Goal: Information Seeking & Learning: Check status

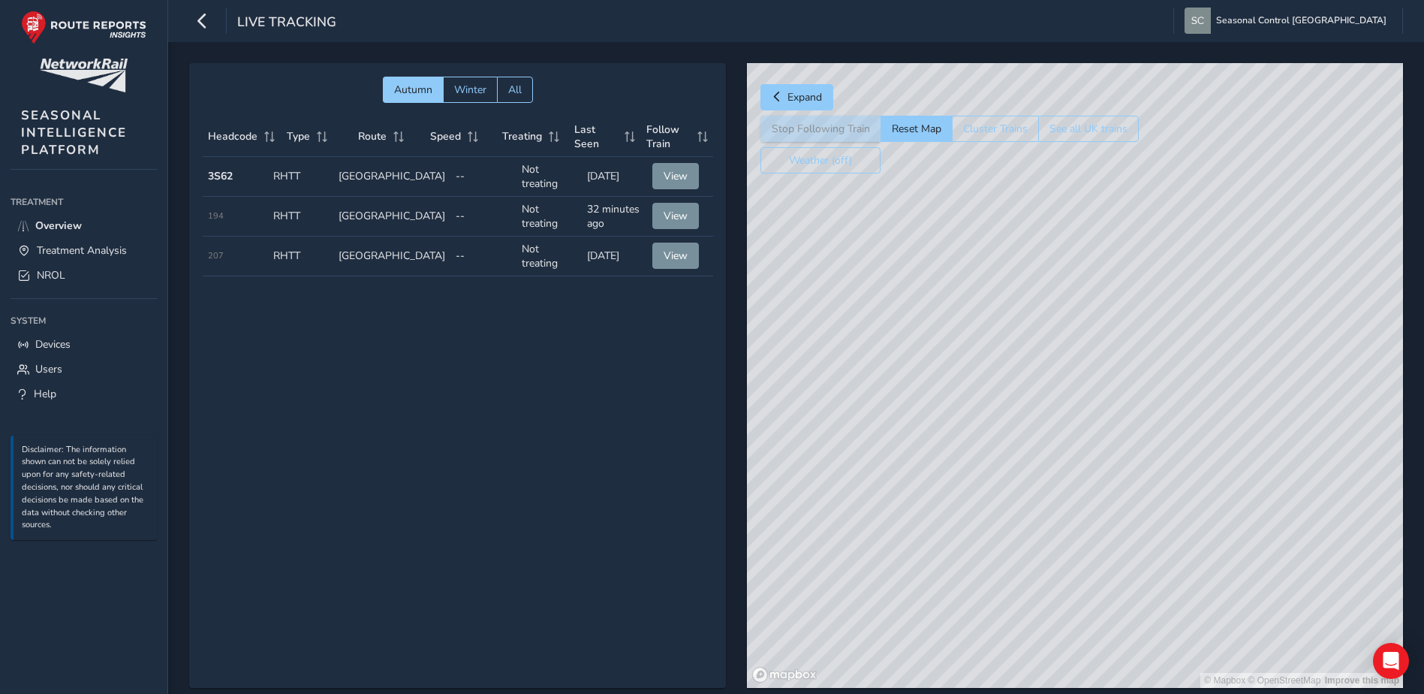
click at [226, 174] on strong "3S62" at bounding box center [220, 176] width 25 height 14
click at [664, 172] on span "View" at bounding box center [676, 176] width 24 height 14
click at [62, 247] on span "Treatment Analysis" at bounding box center [82, 250] width 90 height 14
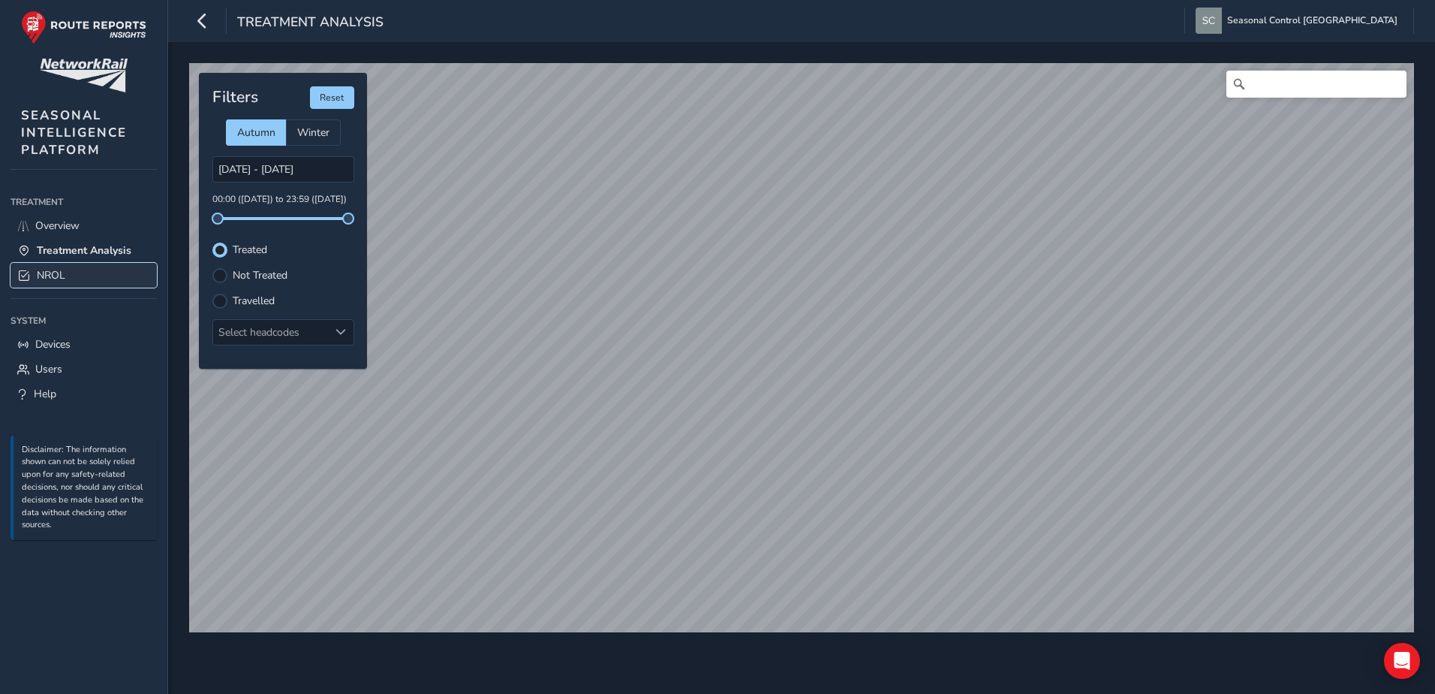
click at [69, 273] on link "NROL" at bounding box center [84, 275] width 146 height 25
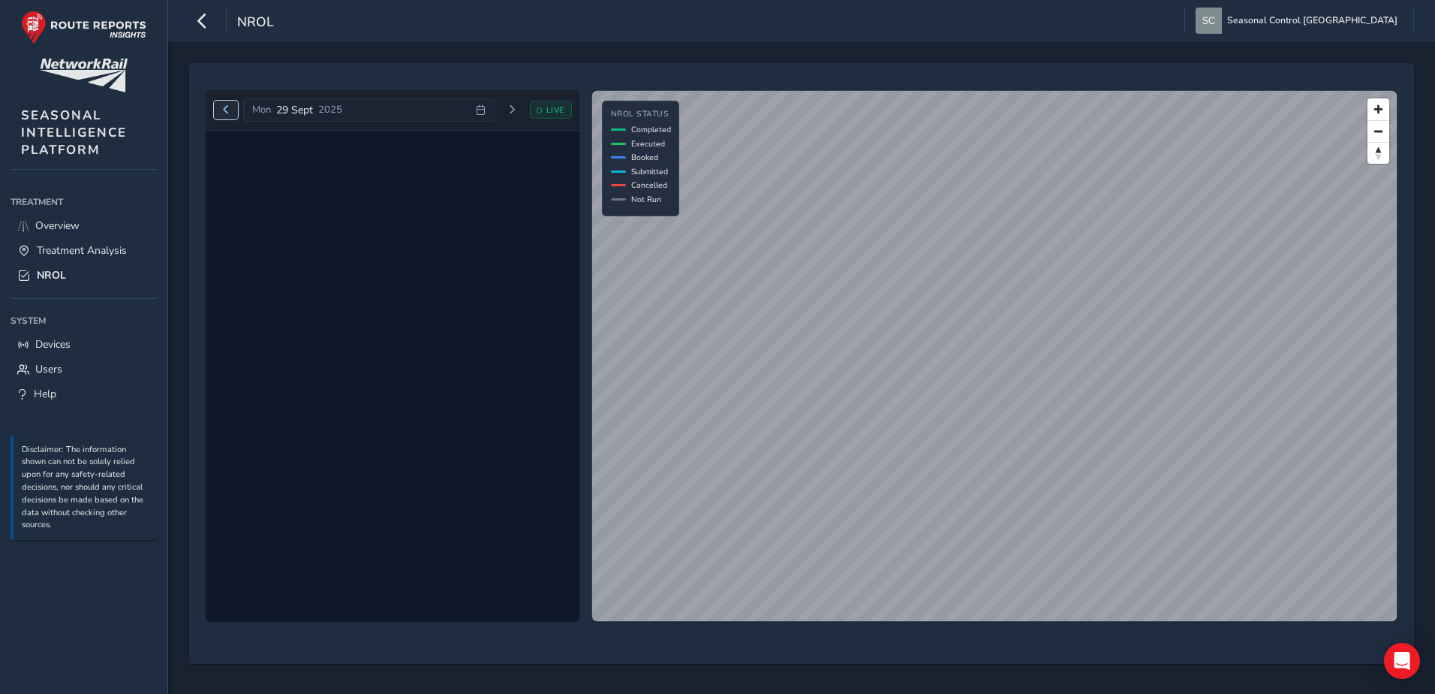
click at [221, 111] on span "Previous day" at bounding box center [225, 109] width 9 height 9
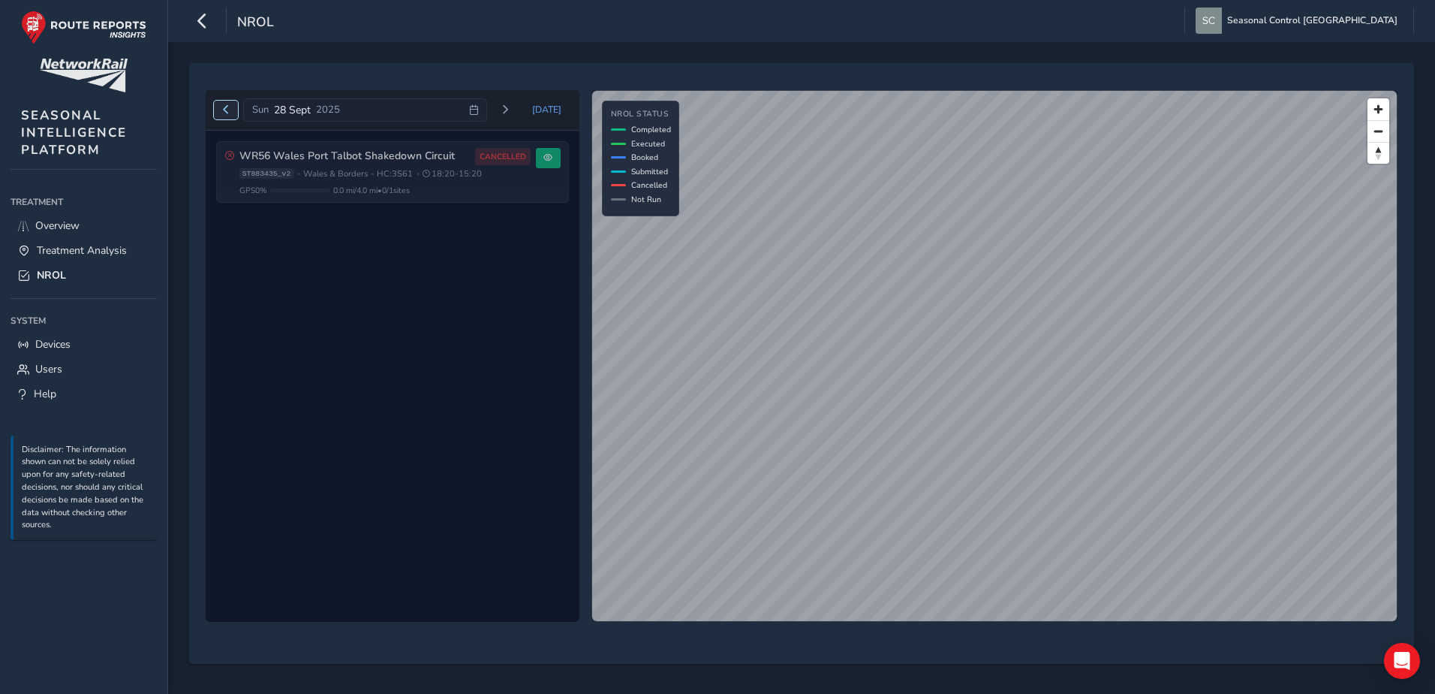
click at [221, 111] on span "Previous day" at bounding box center [225, 109] width 9 height 9
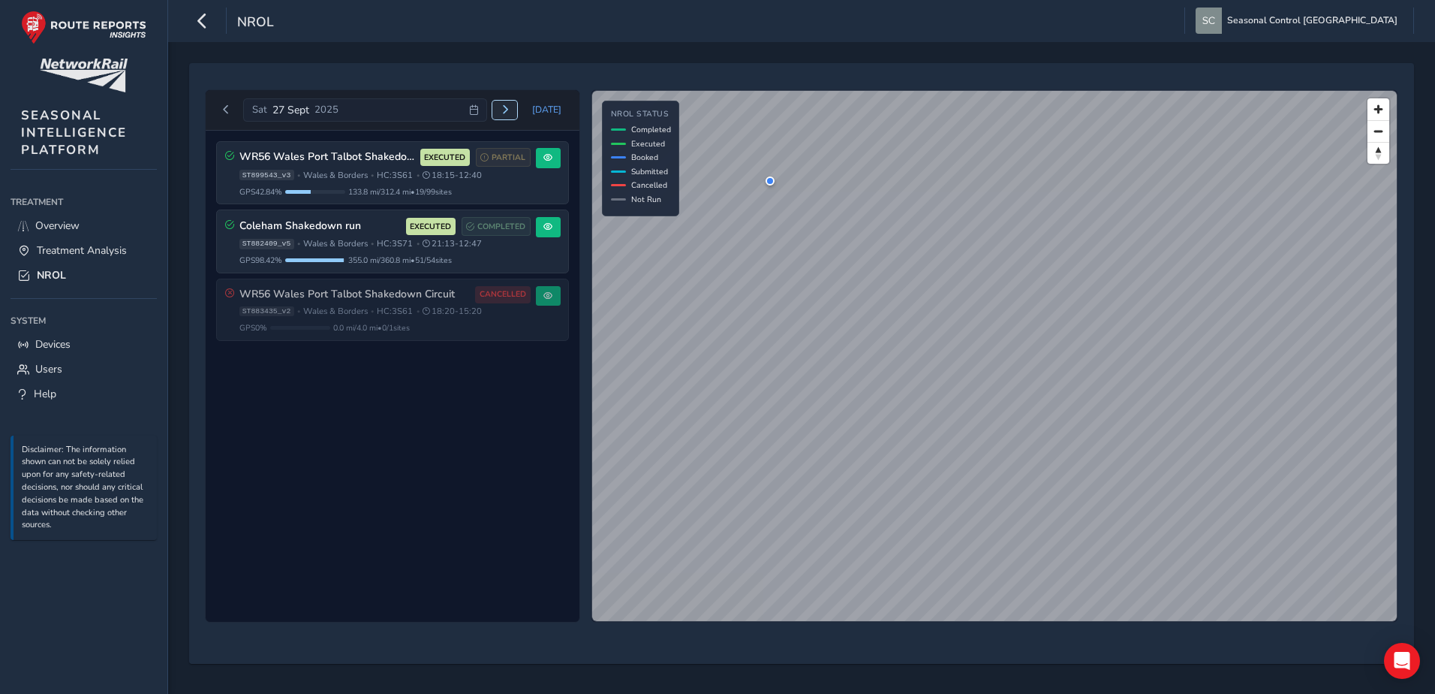
click at [517, 110] on button "Next day" at bounding box center [504, 110] width 25 height 19
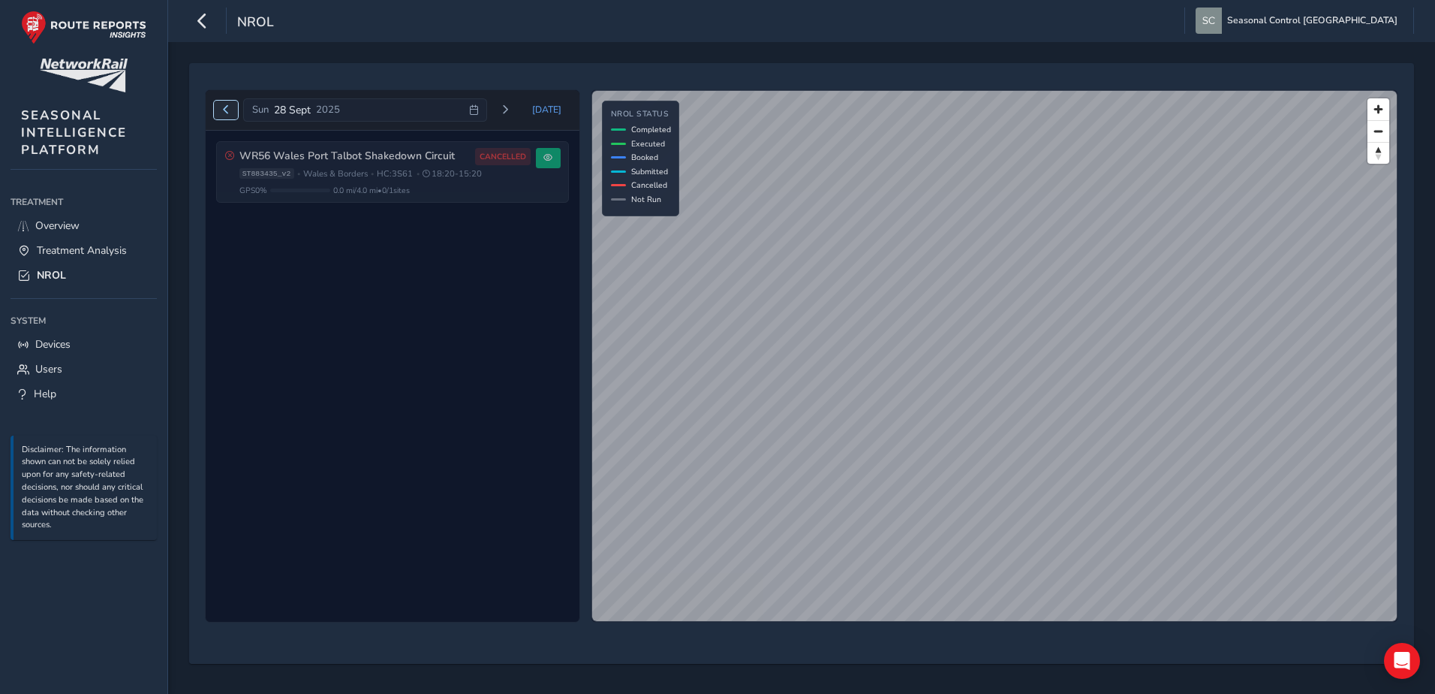
click at [227, 113] on span "Previous day" at bounding box center [225, 109] width 9 height 9
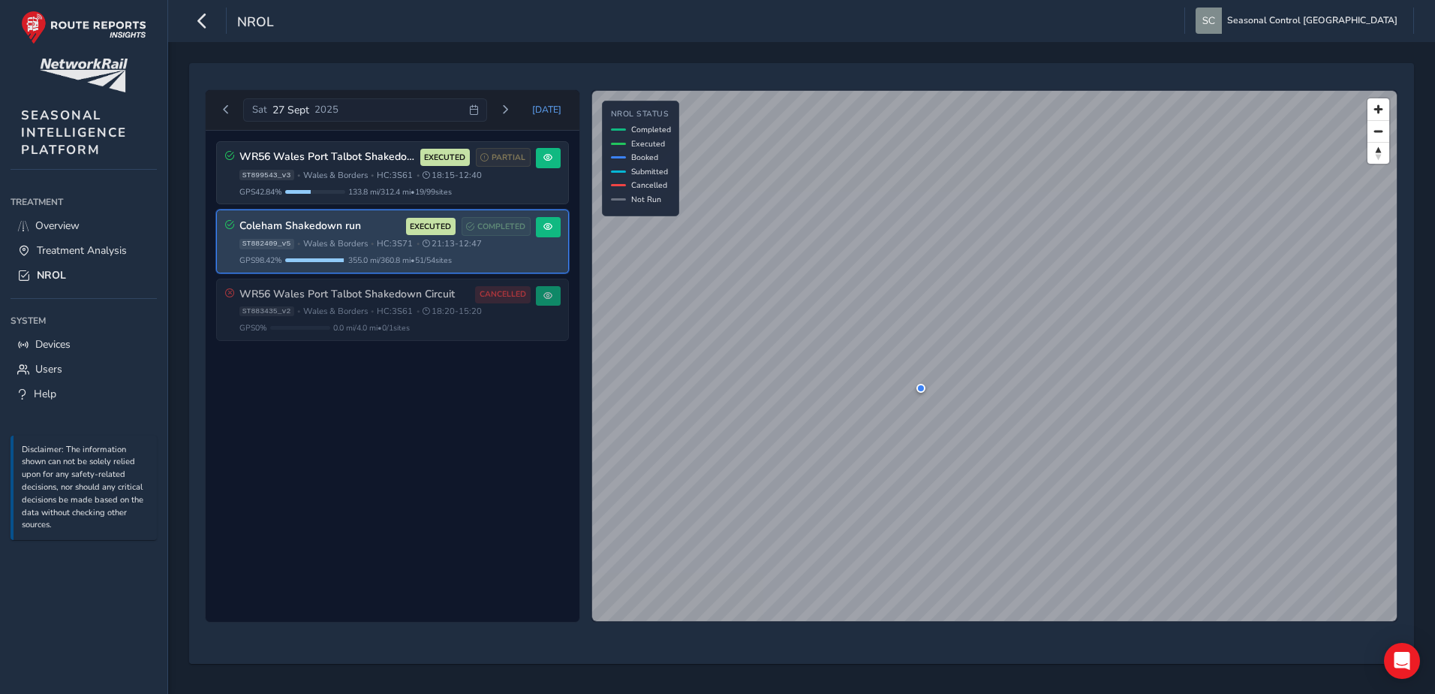
click at [342, 227] on h3 "Coleham Shakedown run" at bounding box center [319, 226] width 161 height 13
click at [351, 235] on div "Coleham Shakedown run EXECUTED COMPLETED" at bounding box center [384, 226] width 291 height 19
click at [547, 230] on span at bounding box center [547, 226] width 9 height 9
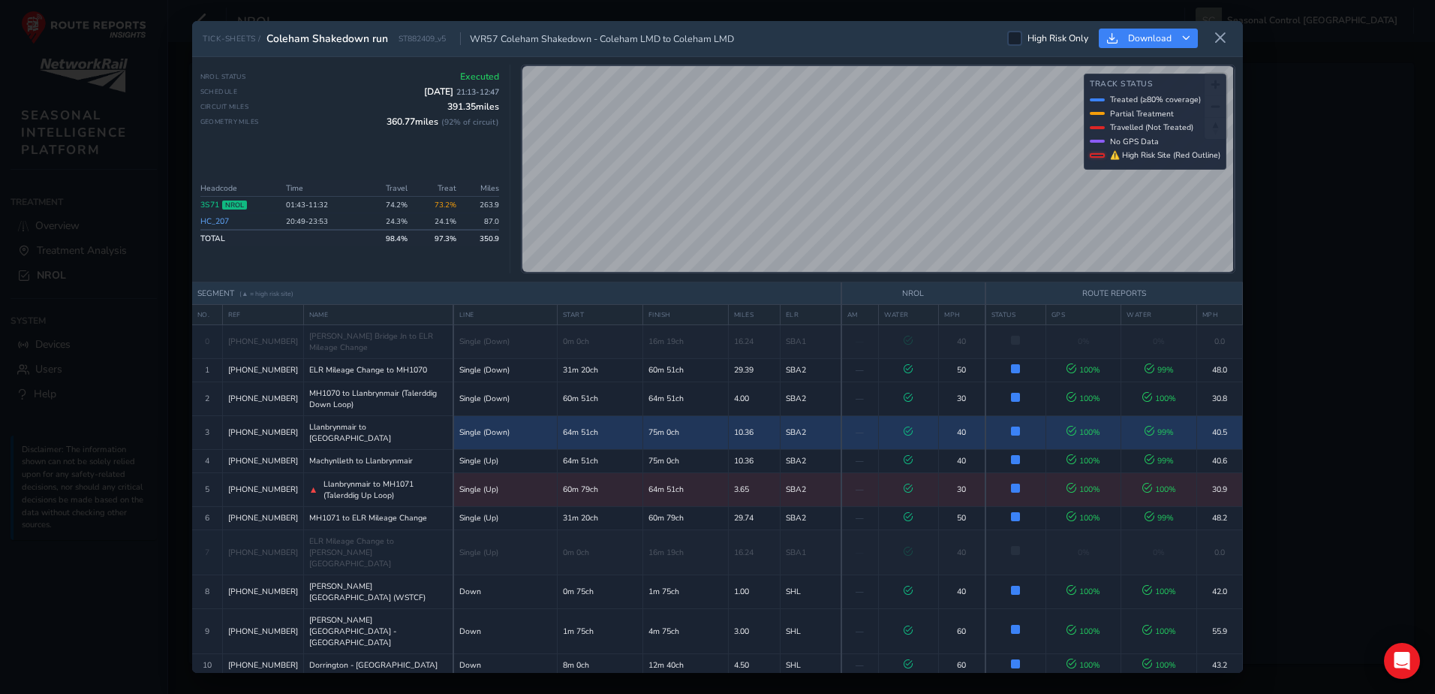
click at [642, 438] on td "75m 0ch" at bounding box center [685, 432] width 86 height 34
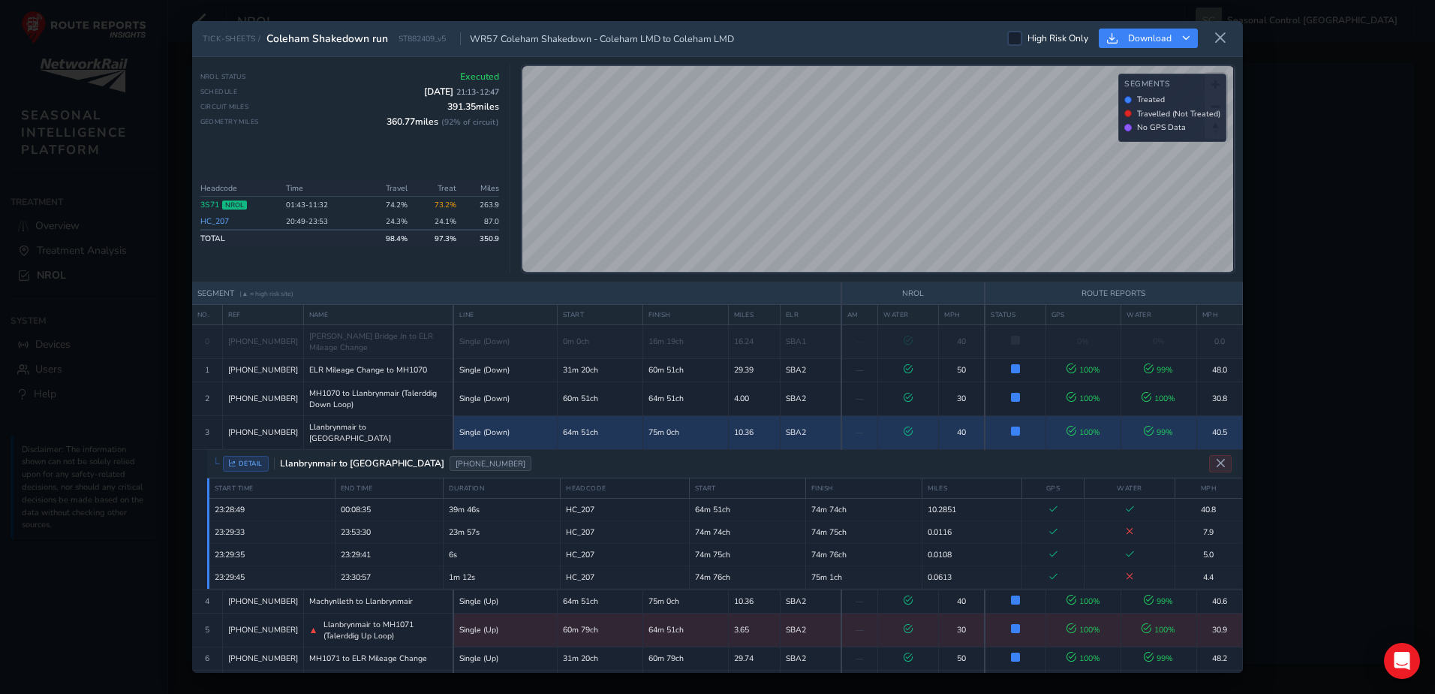
click at [609, 443] on td "64m 51ch" at bounding box center [600, 432] width 86 height 34
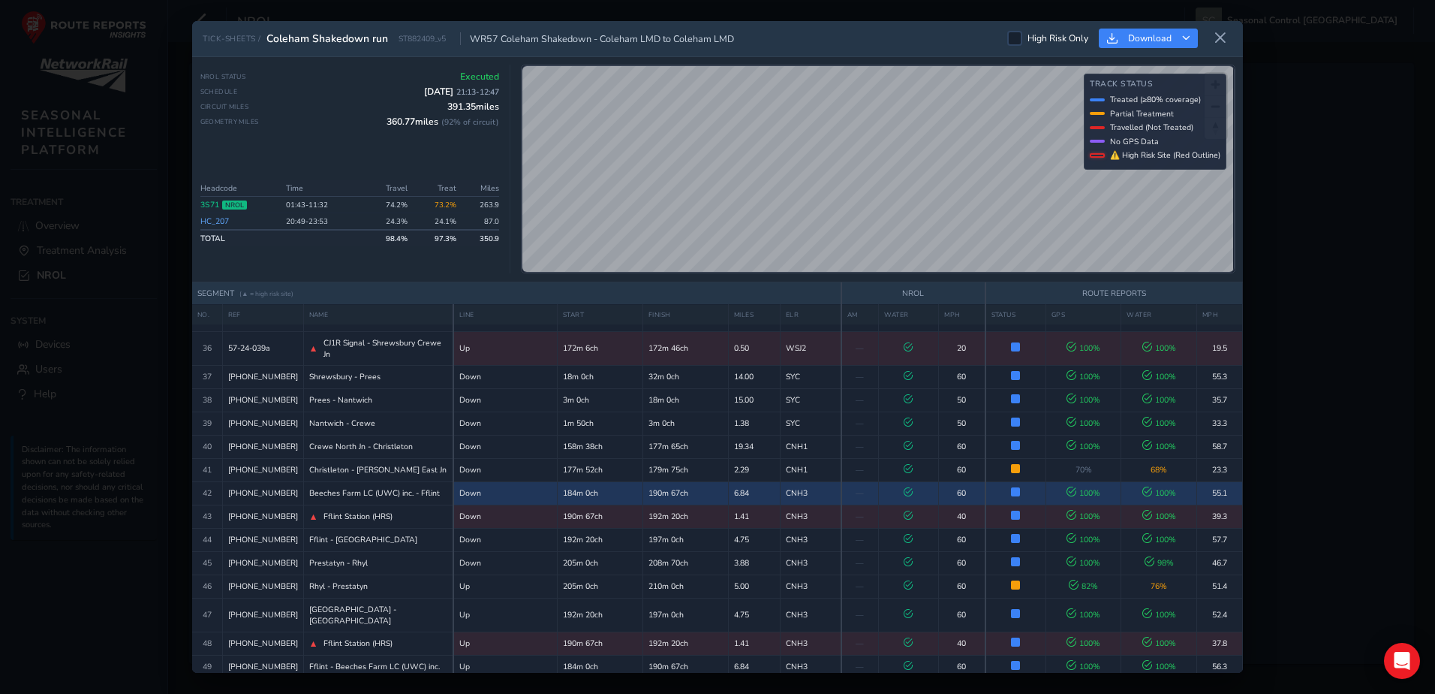
scroll to position [1176, 0]
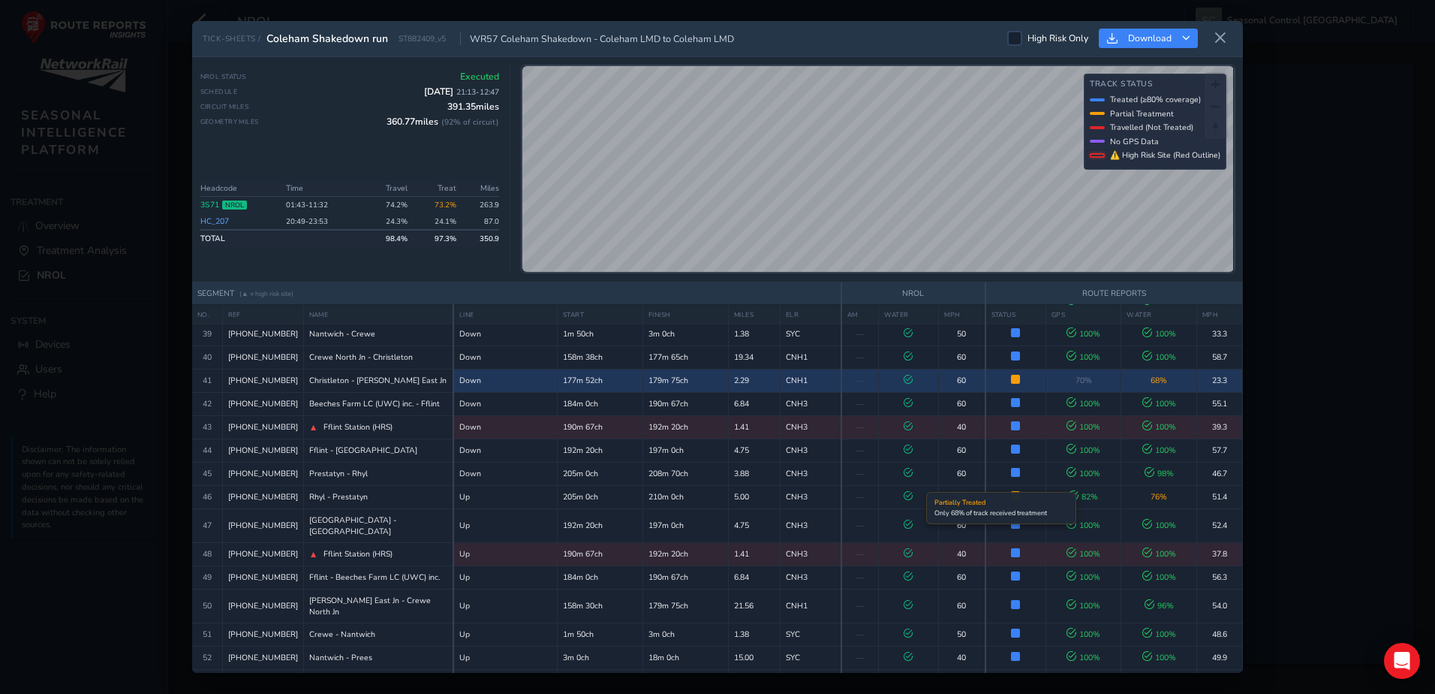
click at [1011, 384] on span at bounding box center [1015, 379] width 9 height 9
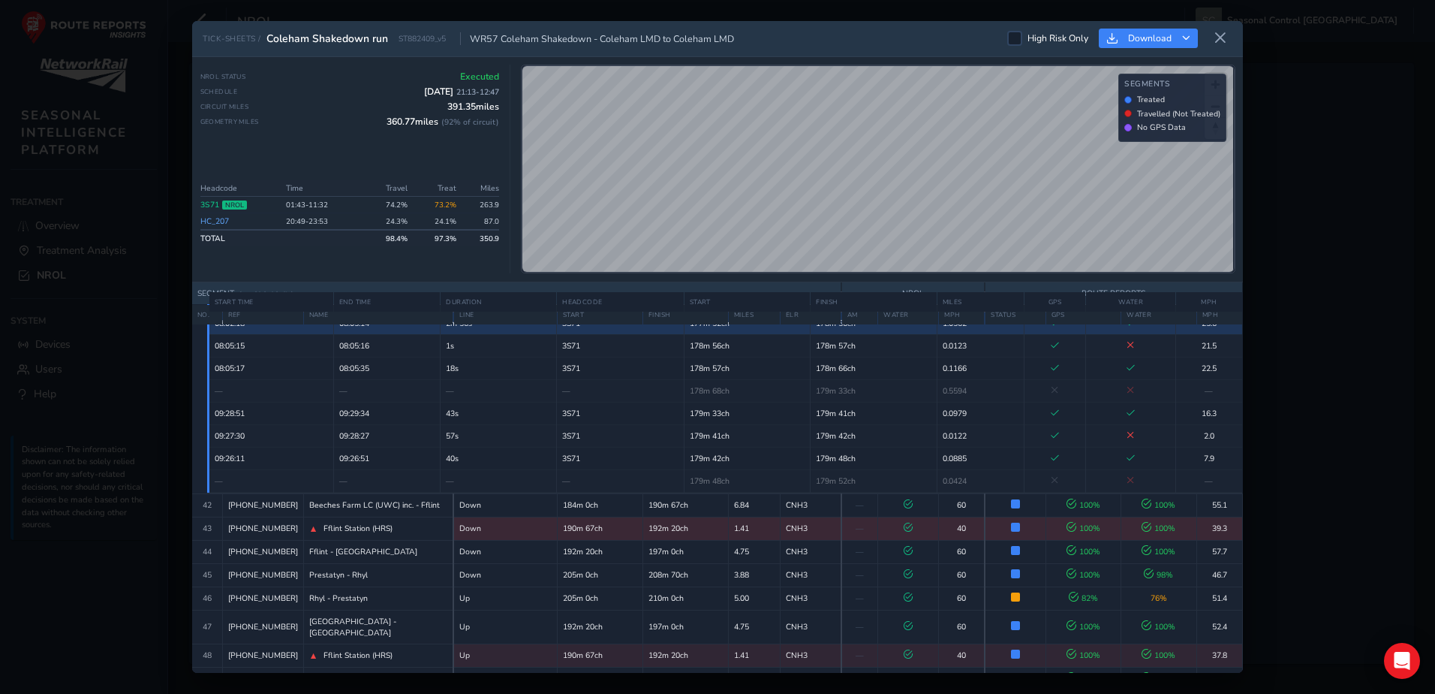
scroll to position [1401, 0]
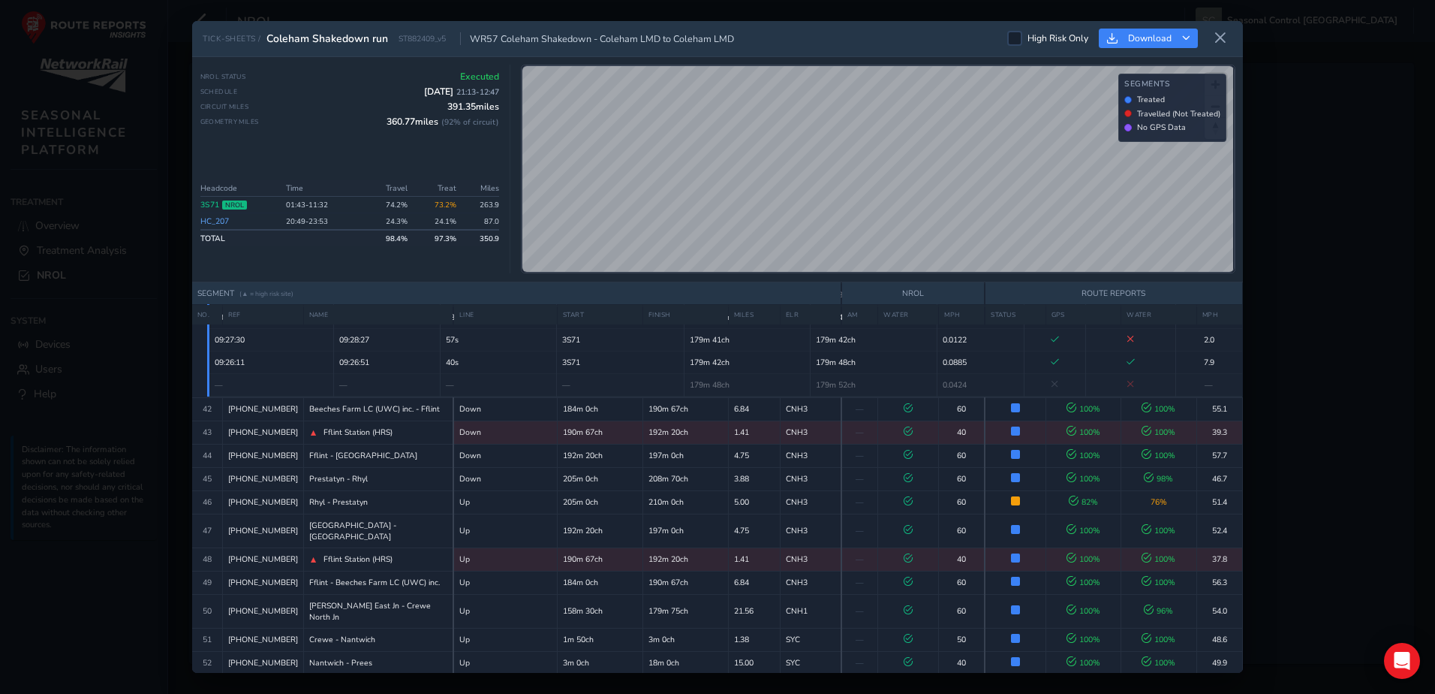
click at [1215, 187] on icon "Close detail view" at bounding box center [1220, 181] width 11 height 11
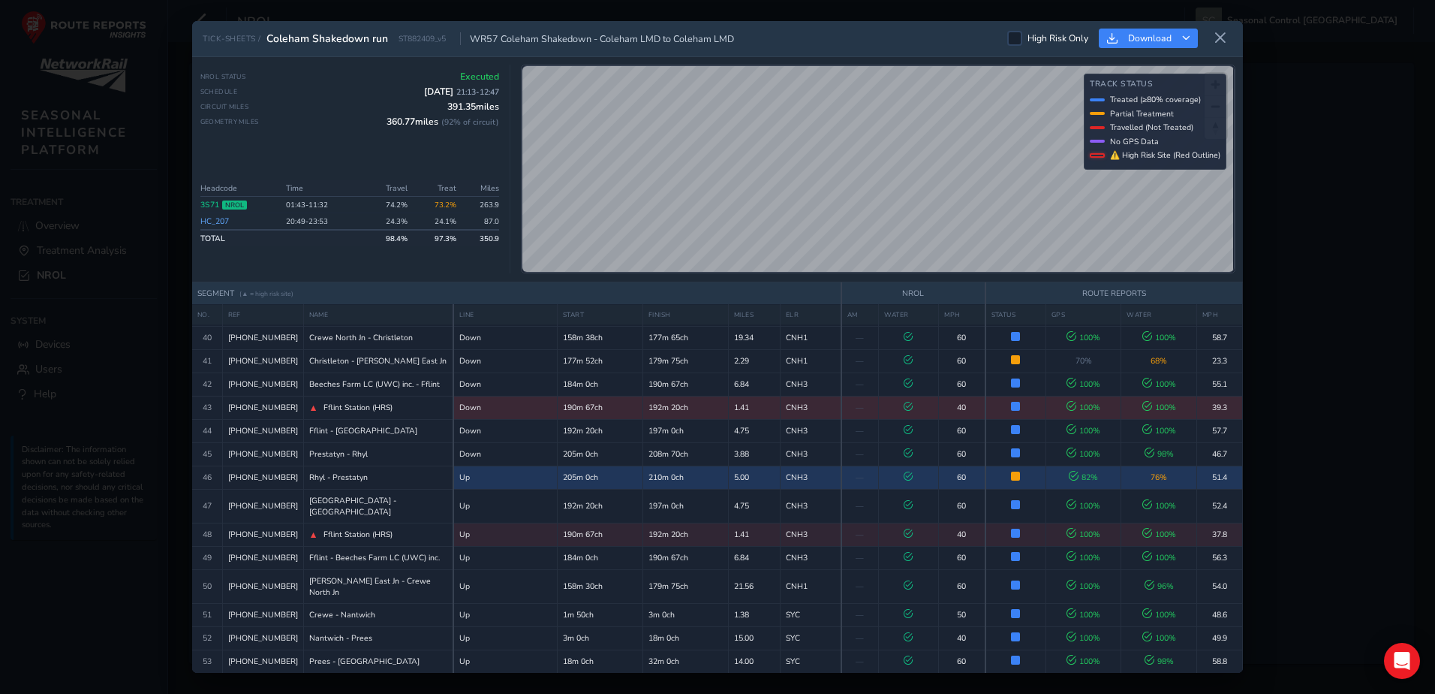
scroll to position [1176, 0]
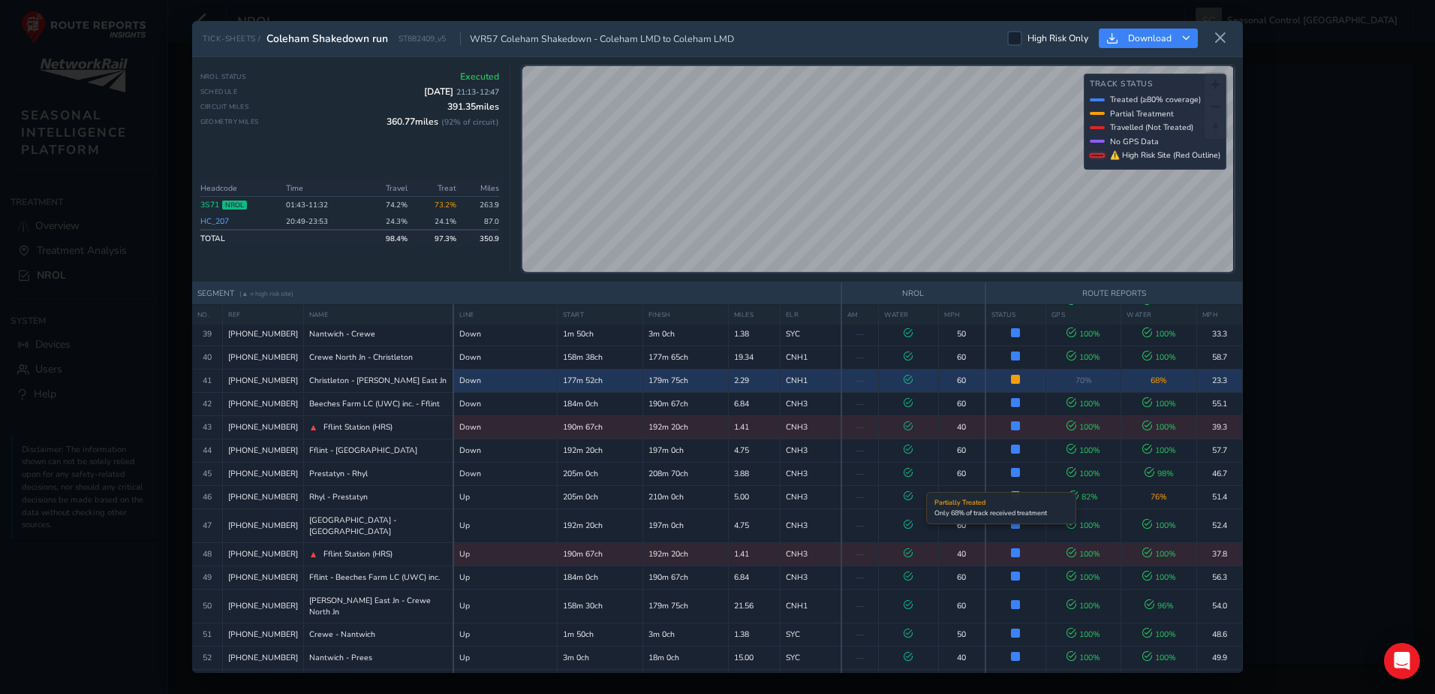
click at [1011, 384] on span at bounding box center [1015, 379] width 9 height 9
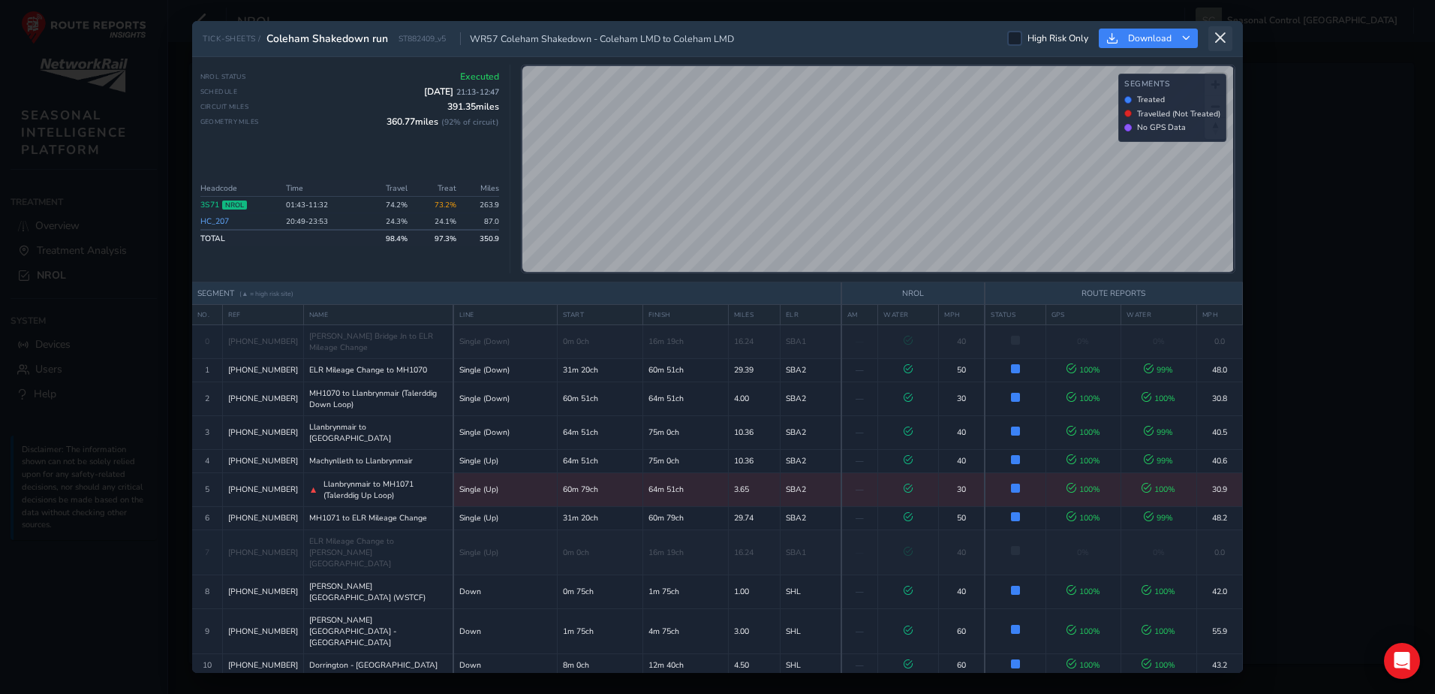
click at [1221, 36] on icon at bounding box center [1221, 39] width 14 height 14
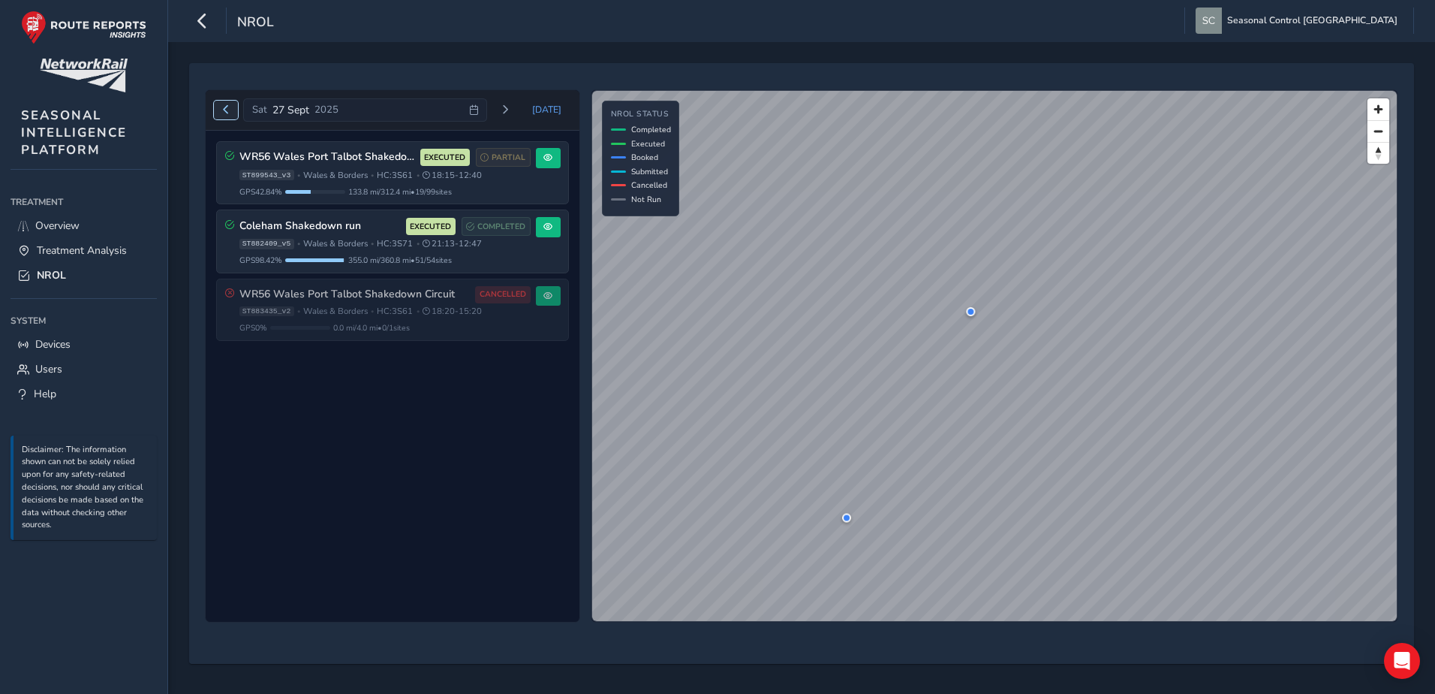
click at [227, 114] on span "Previous day" at bounding box center [225, 109] width 9 height 9
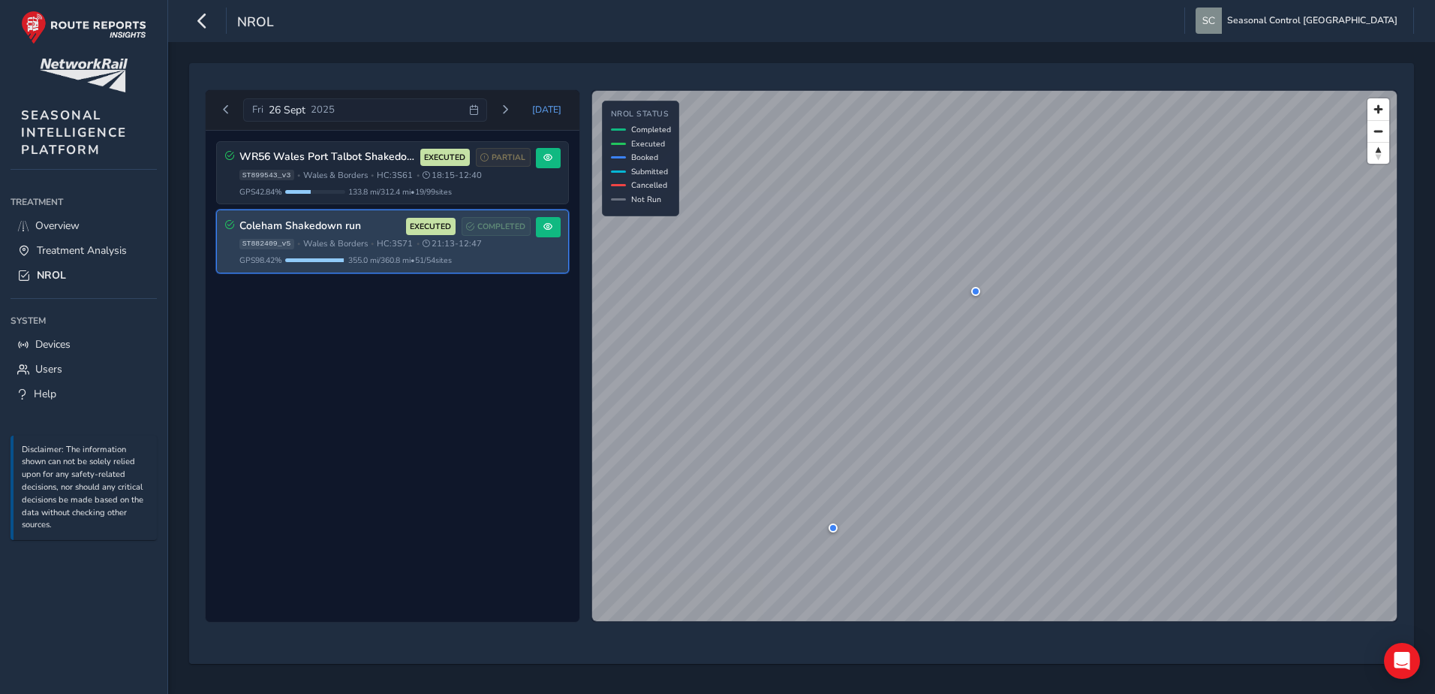
click at [521, 266] on div "Coleham Shakedown run EXECUTED COMPLETED ST882409_v5 • [GEOGRAPHIC_DATA] & Bord…" at bounding box center [392, 241] width 351 height 62
click at [551, 230] on span at bounding box center [547, 226] width 9 height 9
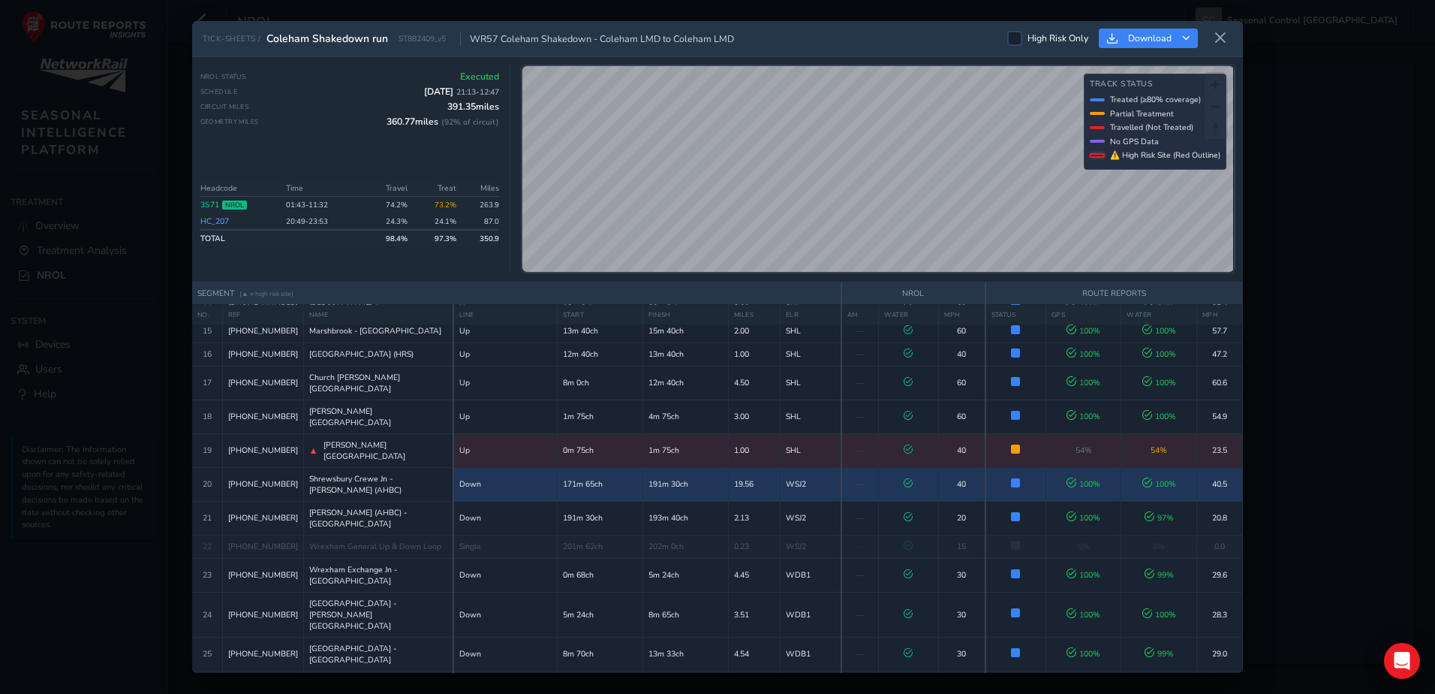
scroll to position [375, 0]
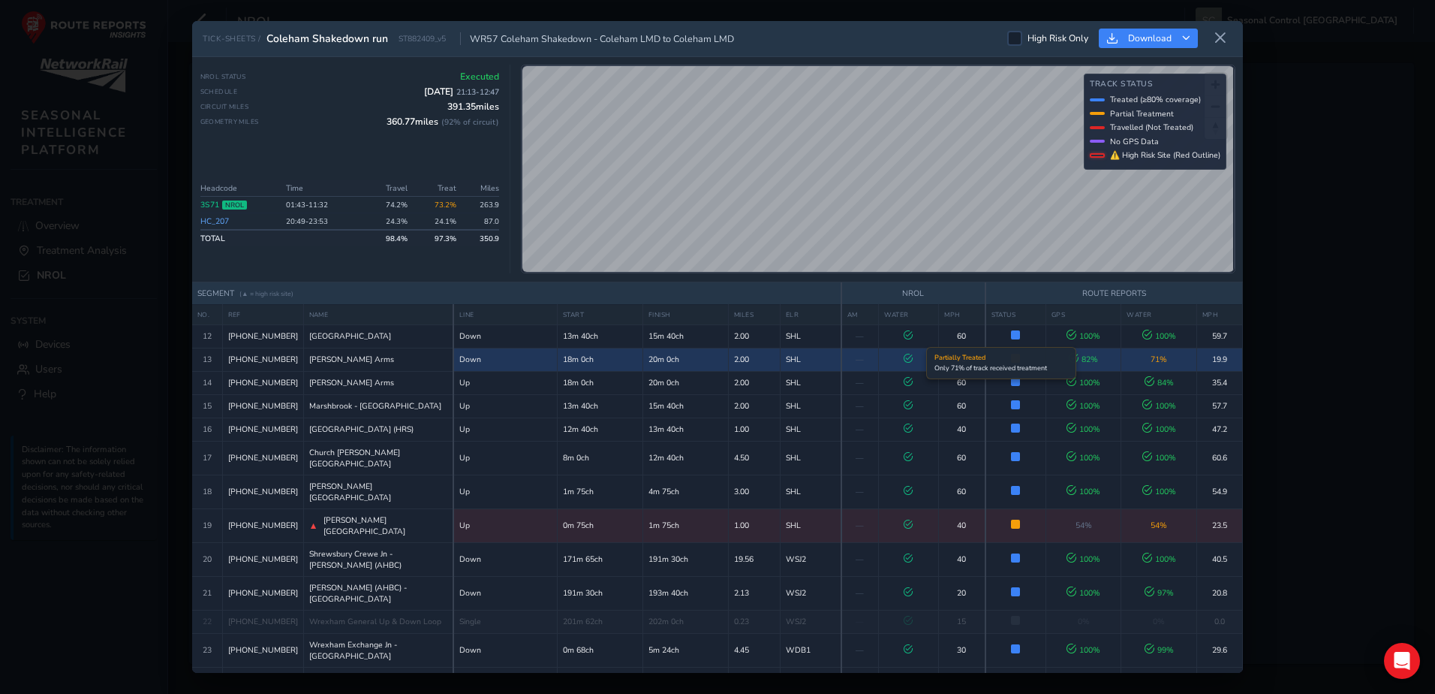
click at [1011, 363] on span at bounding box center [1015, 358] width 9 height 9
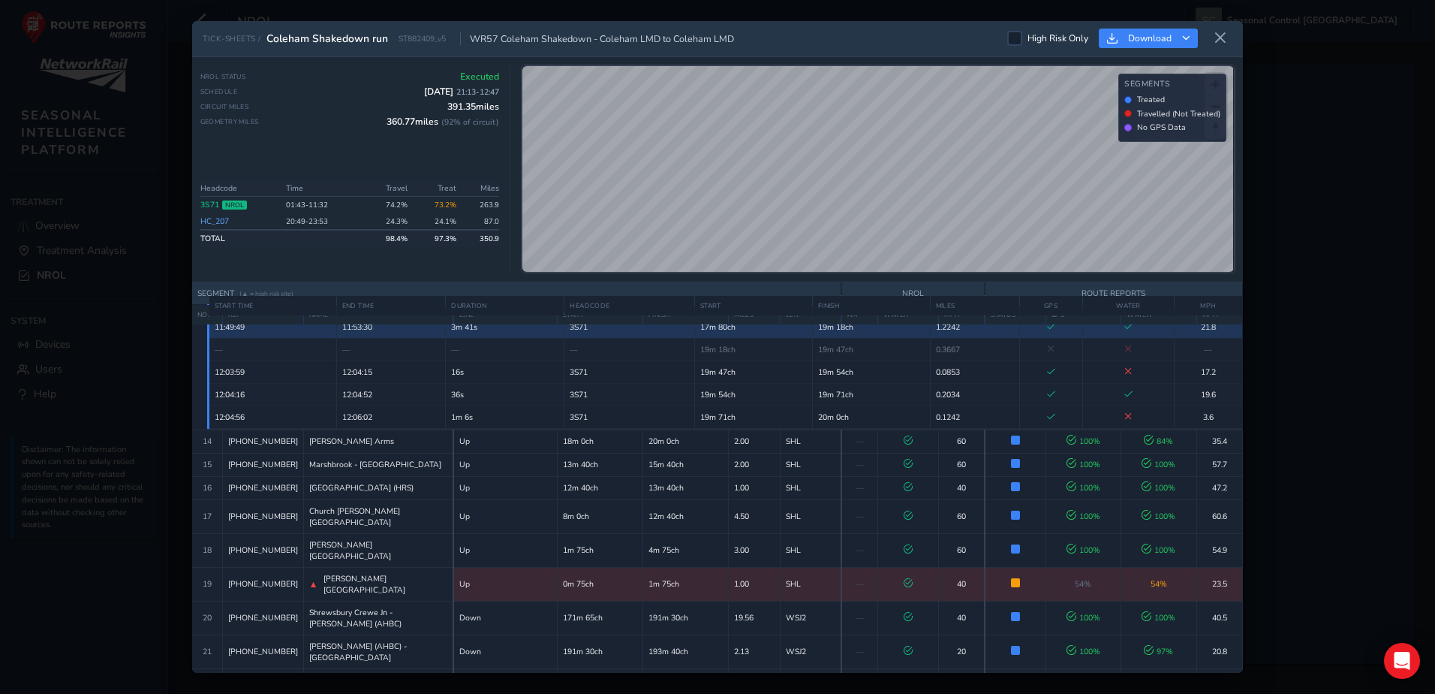
scroll to position [676, 0]
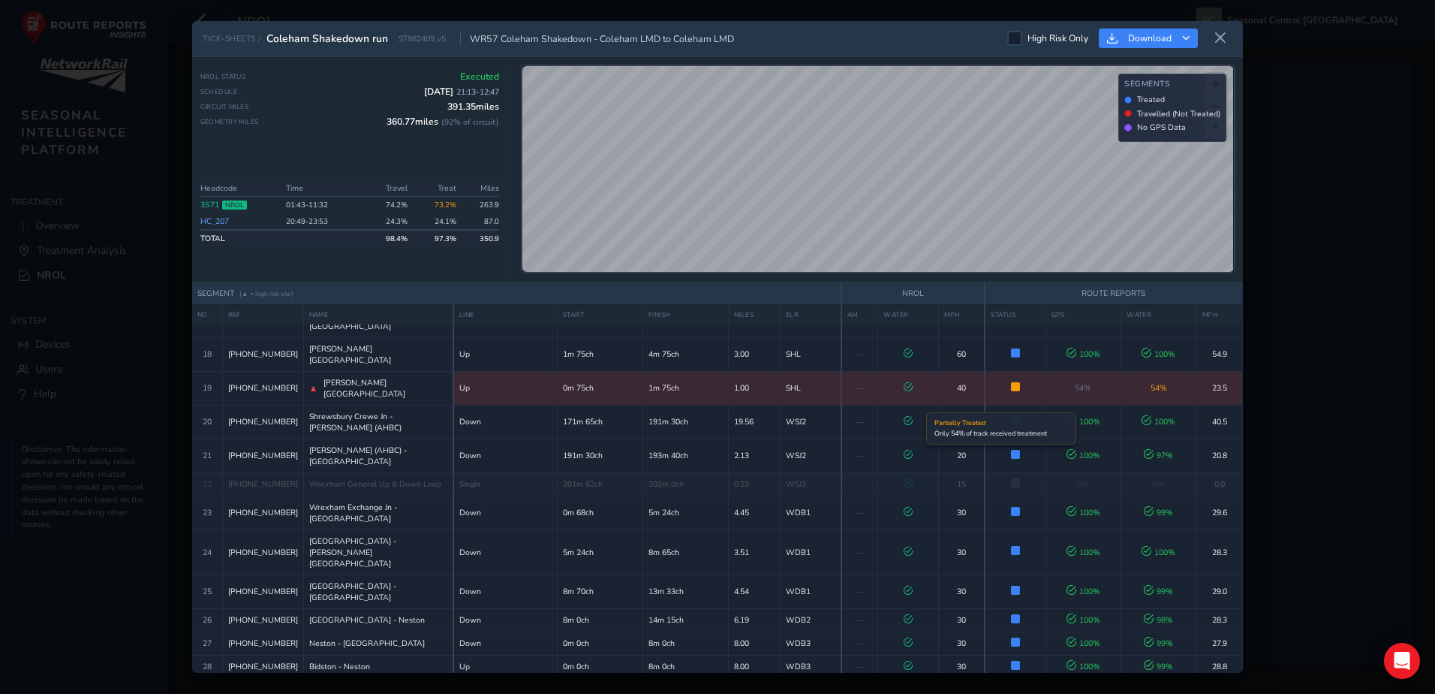
click at [1011, 391] on span at bounding box center [1015, 386] width 9 height 9
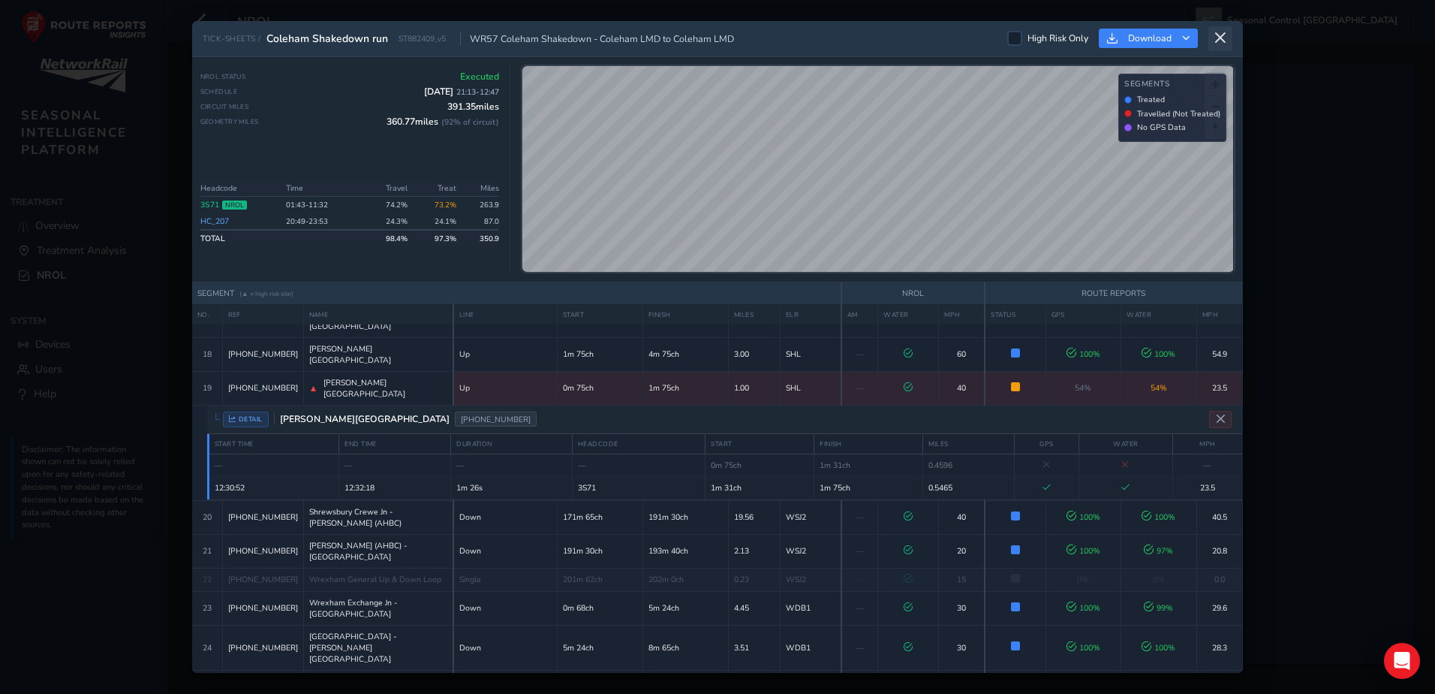
click at [1226, 38] on icon at bounding box center [1221, 39] width 14 height 14
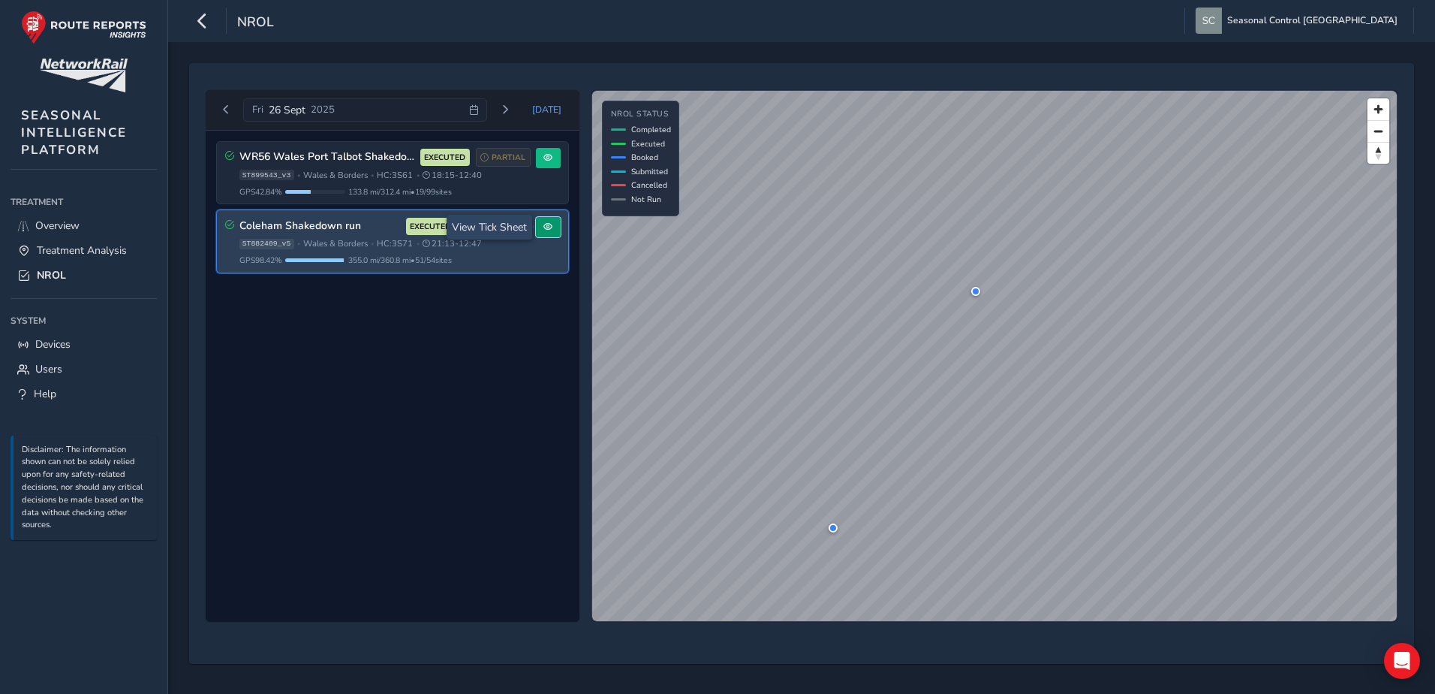
click at [543, 228] on span at bounding box center [547, 226] width 9 height 9
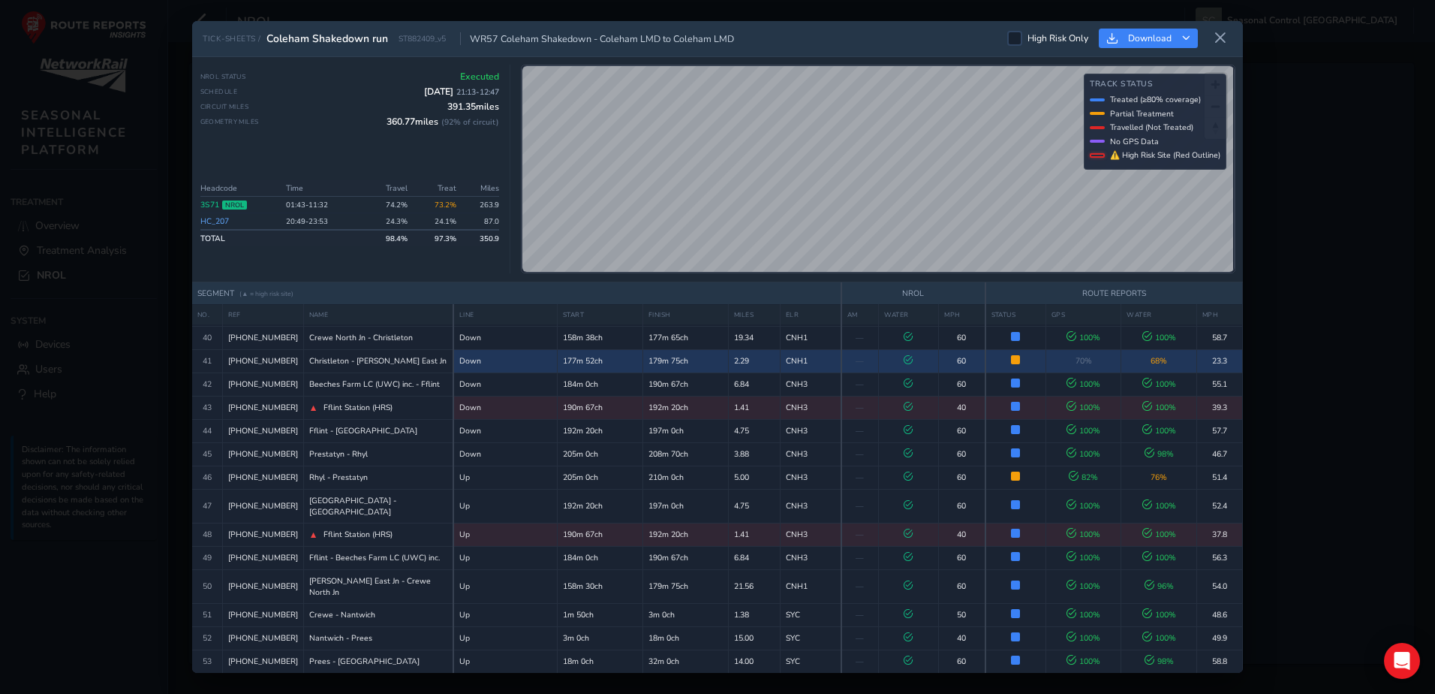
scroll to position [1201, 0]
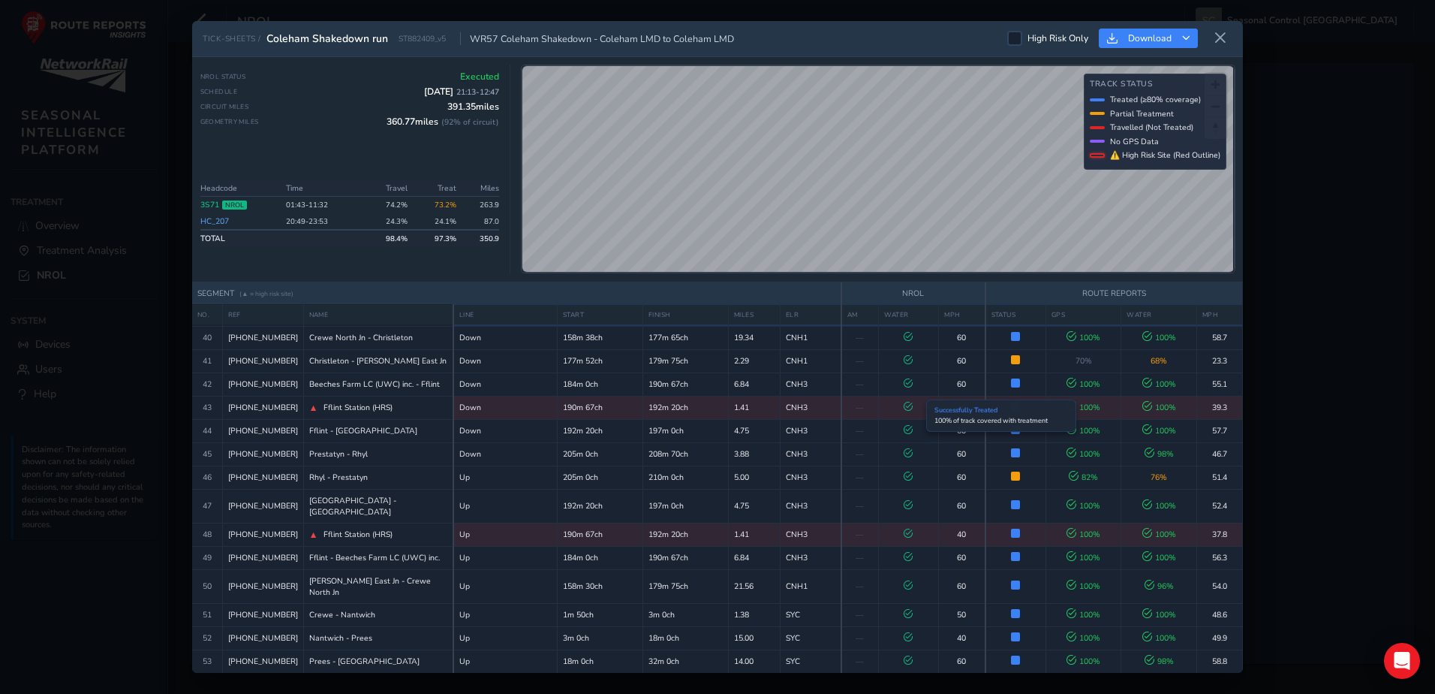
click at [1011, 317] on span at bounding box center [1015, 312] width 9 height 9
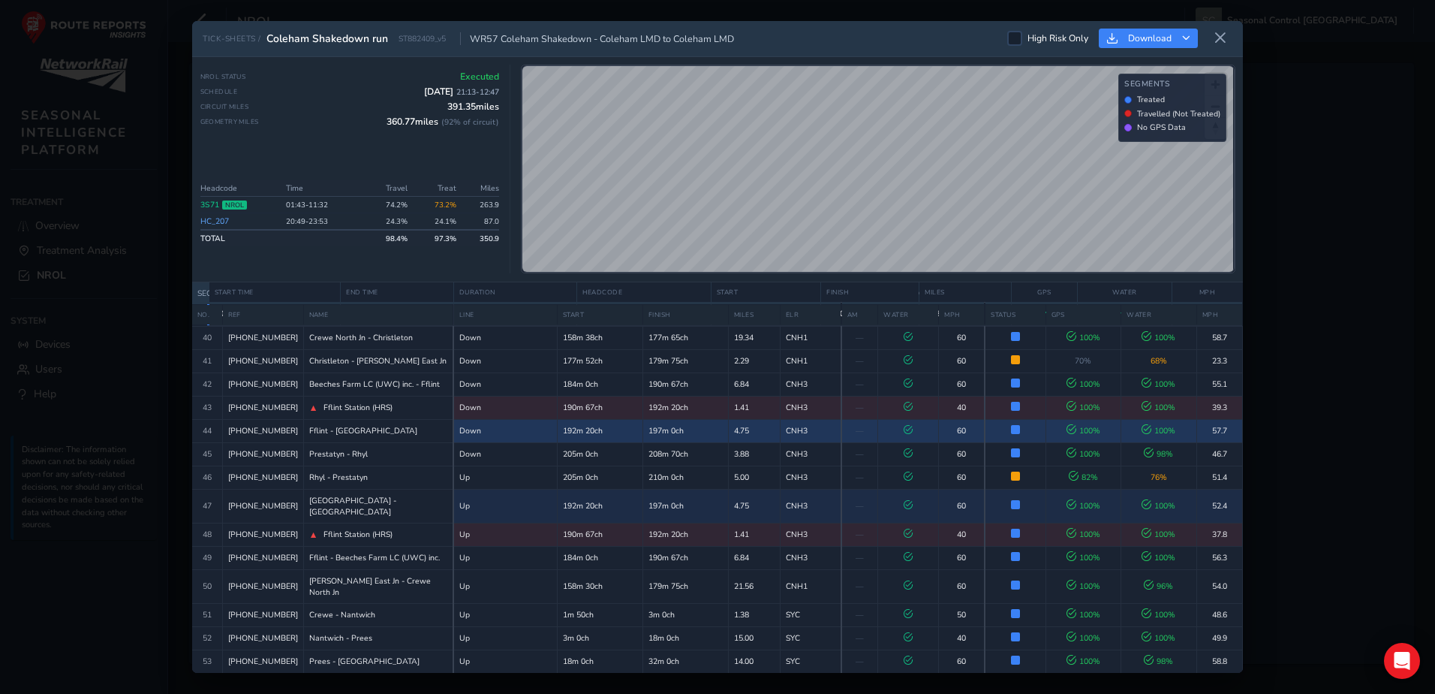
scroll to position [1548, 0]
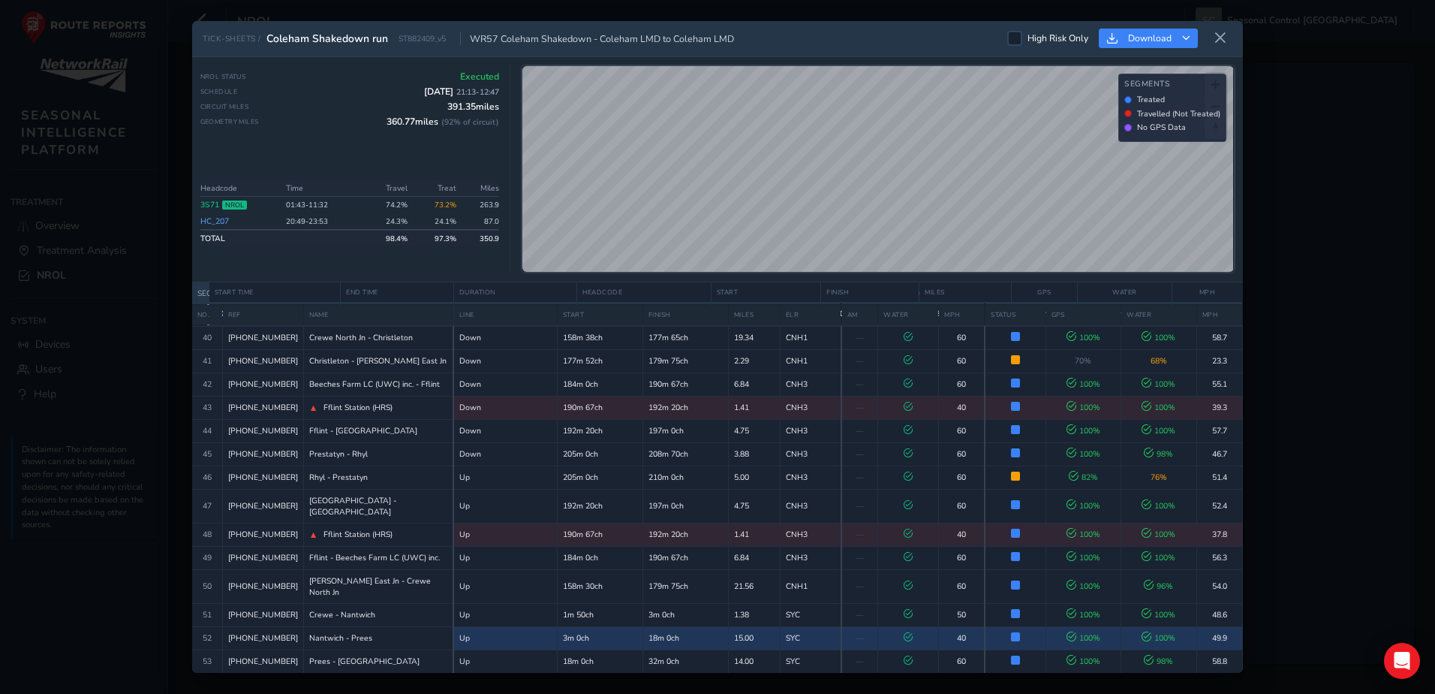
click at [1208, 626] on td "49.9" at bounding box center [1219, 637] width 46 height 23
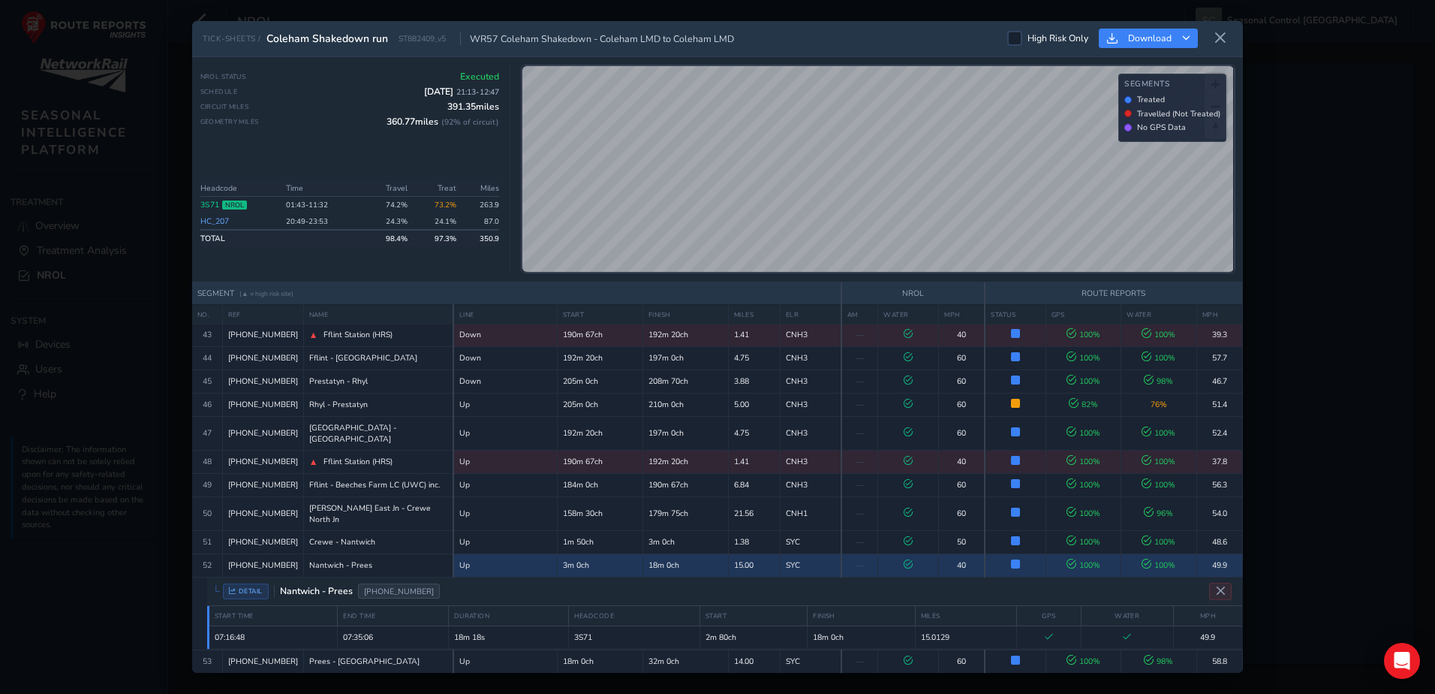
scroll to position [1548, 0]
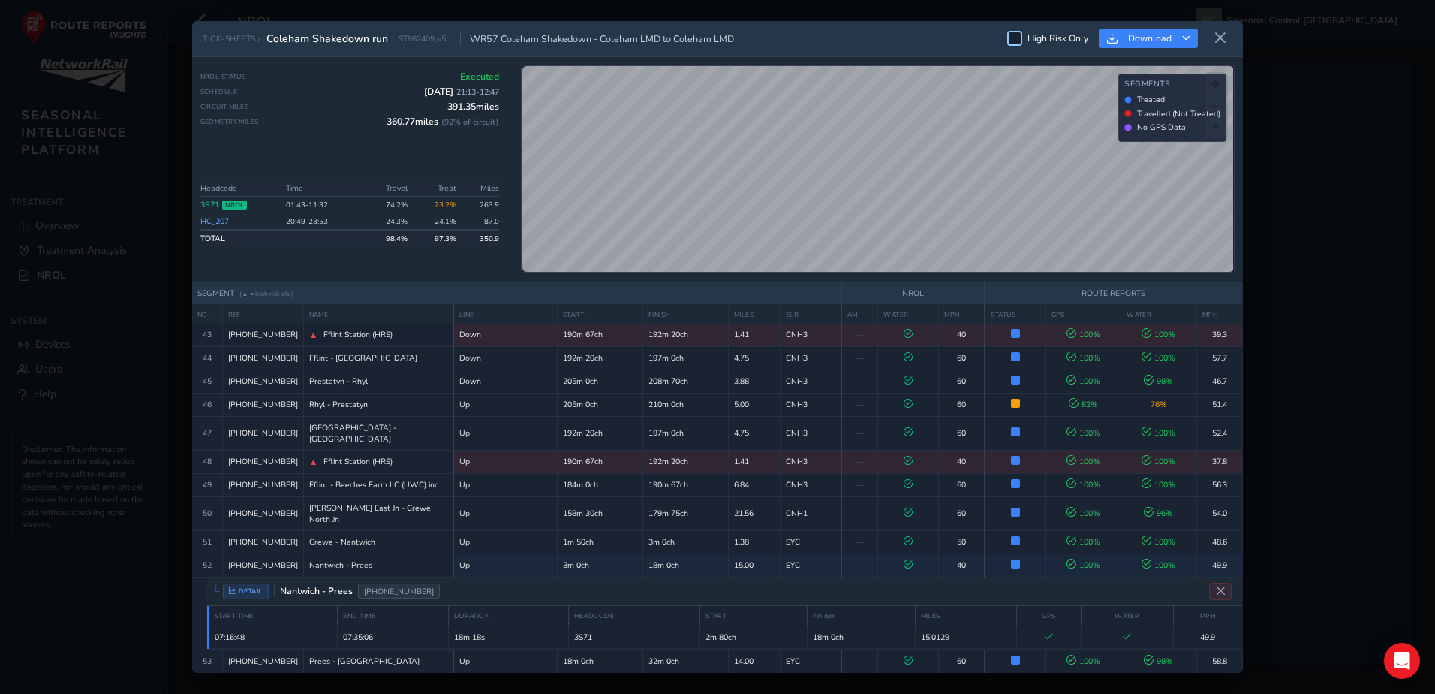
click at [1016, 38] on div at bounding box center [1014, 38] width 15 height 15
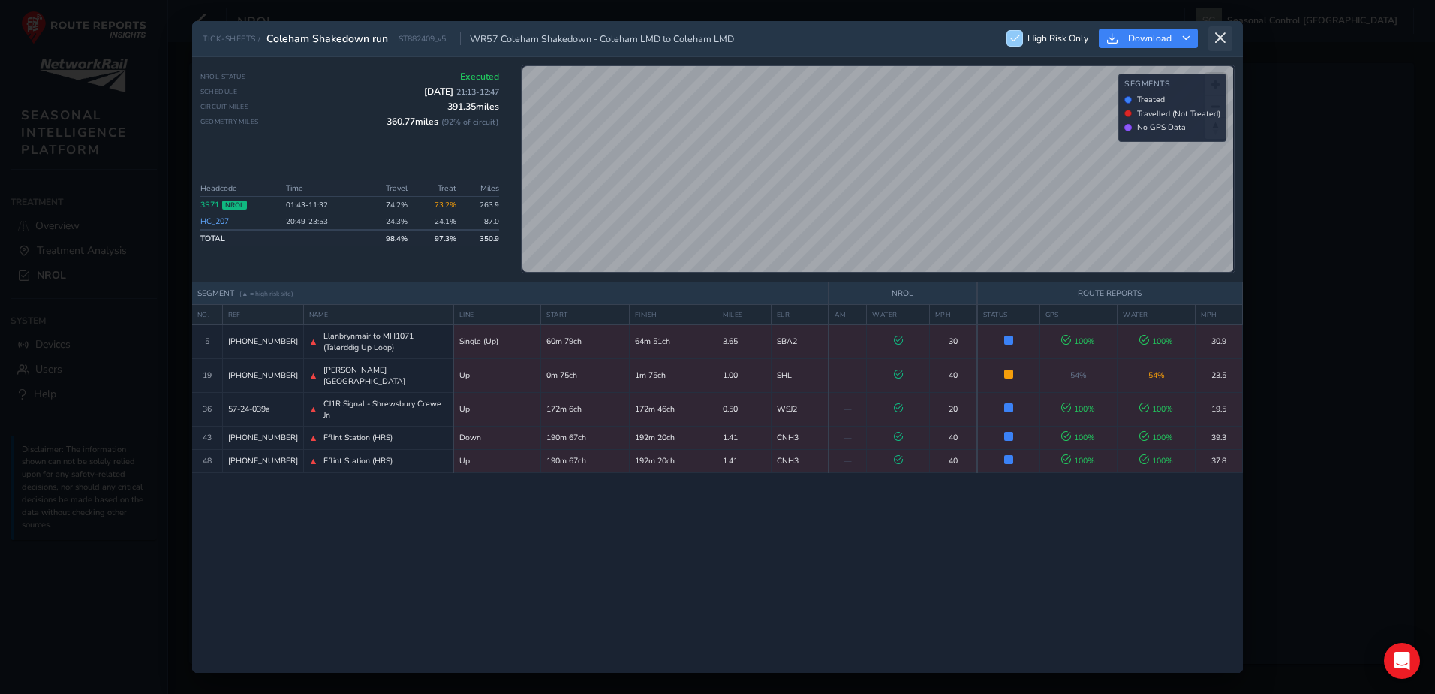
click at [1224, 30] on button at bounding box center [1220, 38] width 24 height 25
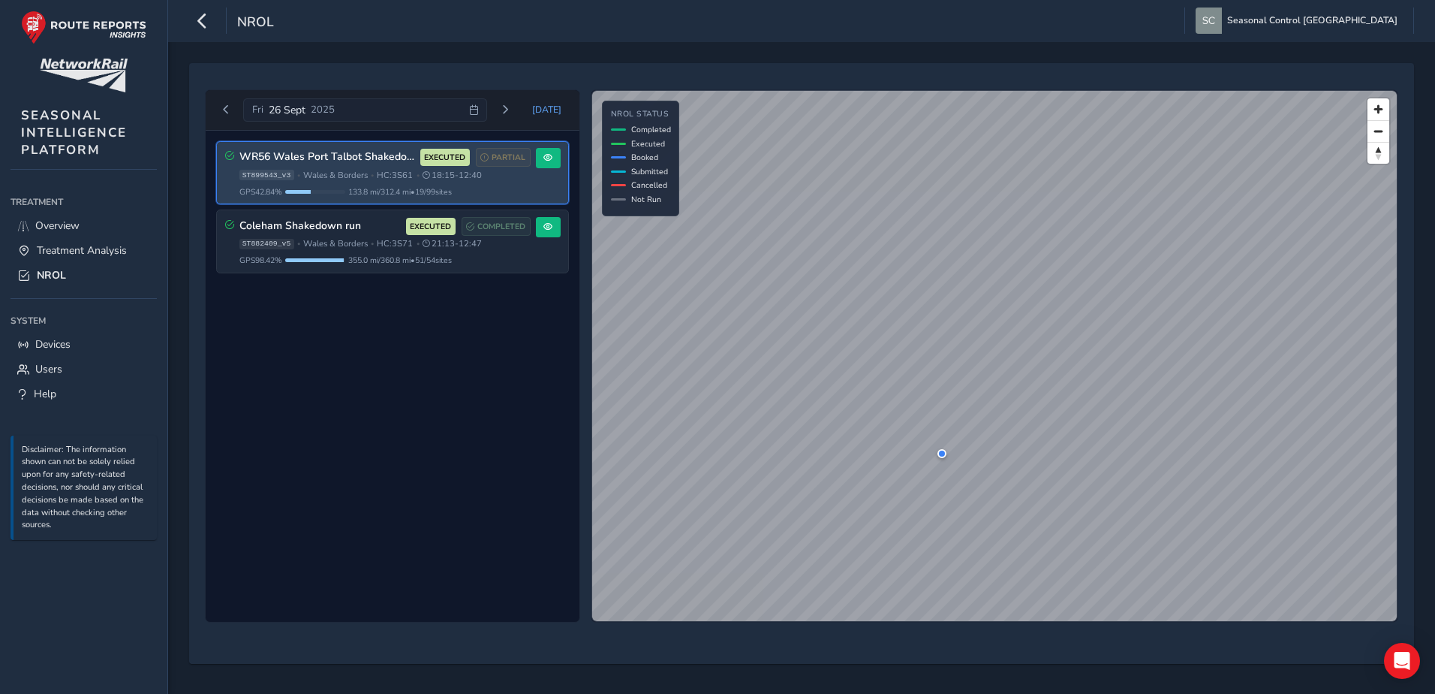
click at [375, 186] on span "133.8 mi / 312.4 mi • 19 / 99 sites" at bounding box center [400, 191] width 104 height 11
click at [528, 188] on div "GPS 42.84 % 133.8 mi / 312.4 mi • 19 / 99 sites" at bounding box center [384, 191] width 291 height 11
click at [552, 161] on span at bounding box center [547, 157] width 9 height 9
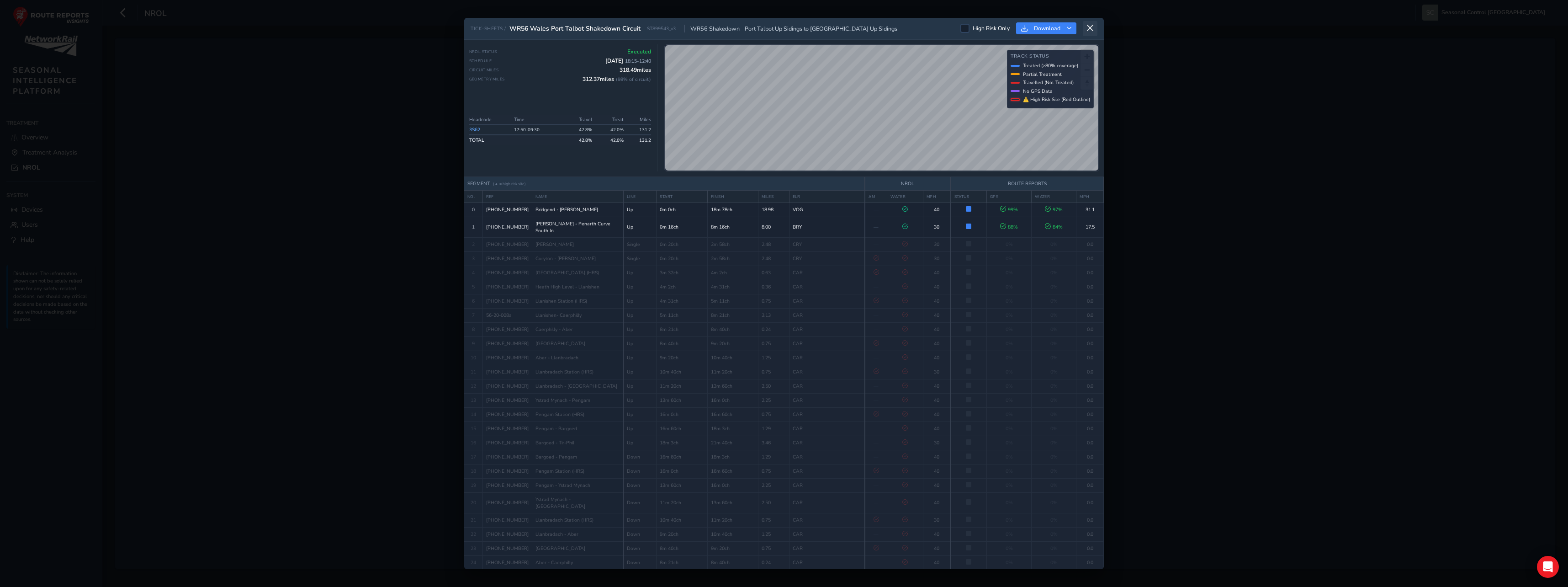
click at [873, 27] on icon at bounding box center [1090, 29] width 9 height 9
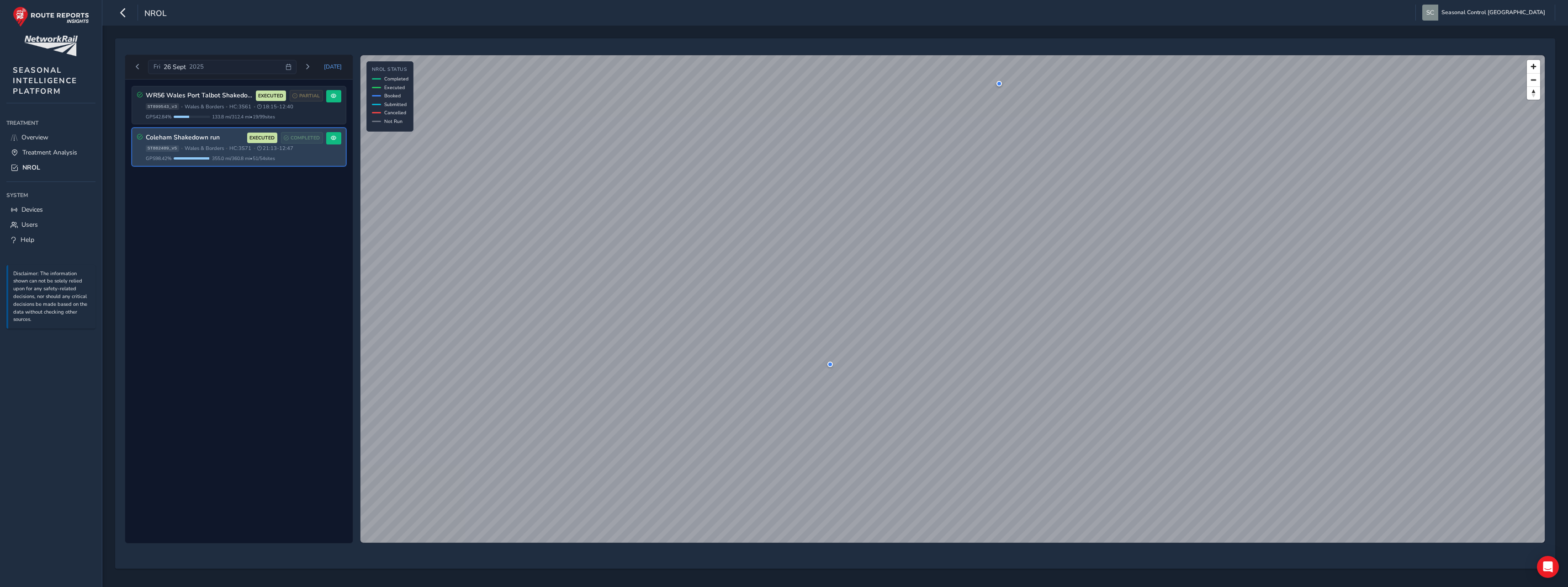
click at [213, 142] on div "Coleham Shakedown run EXECUTED COMPLETED" at bounding box center [234, 138] width 177 height 12
click at [236, 157] on span "355.0 mi / 360.8 mi • 51 / 54 sites" at bounding box center [243, 158] width 63 height 7
click at [331, 138] on span at bounding box center [333, 138] width 5 height 5
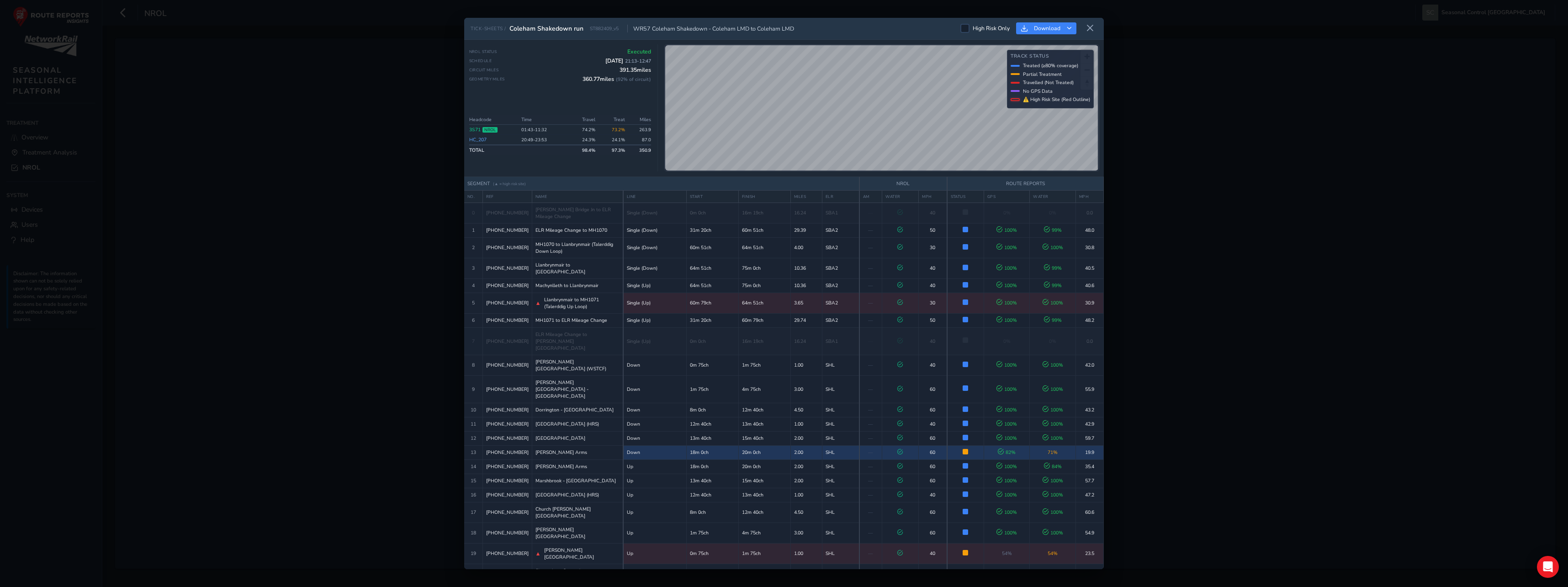
click at [873, 422] on td at bounding box center [965, 452] width 37 height 14
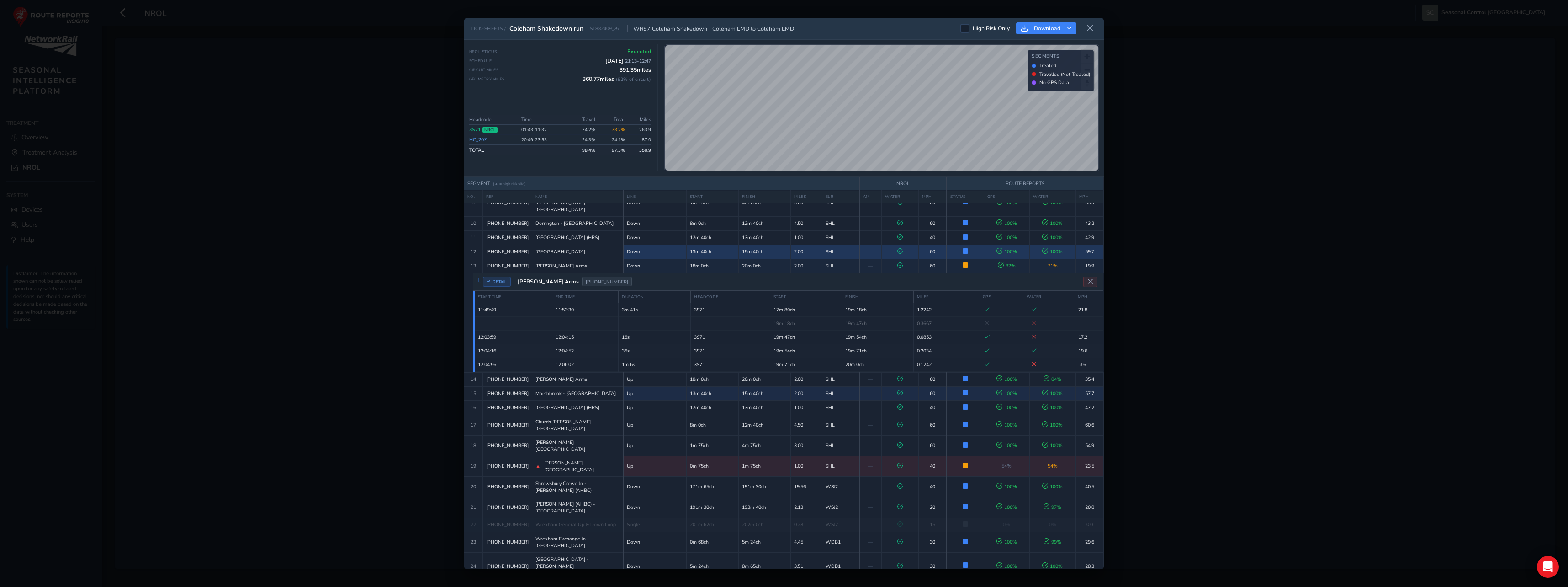
scroll to position [274, 0]
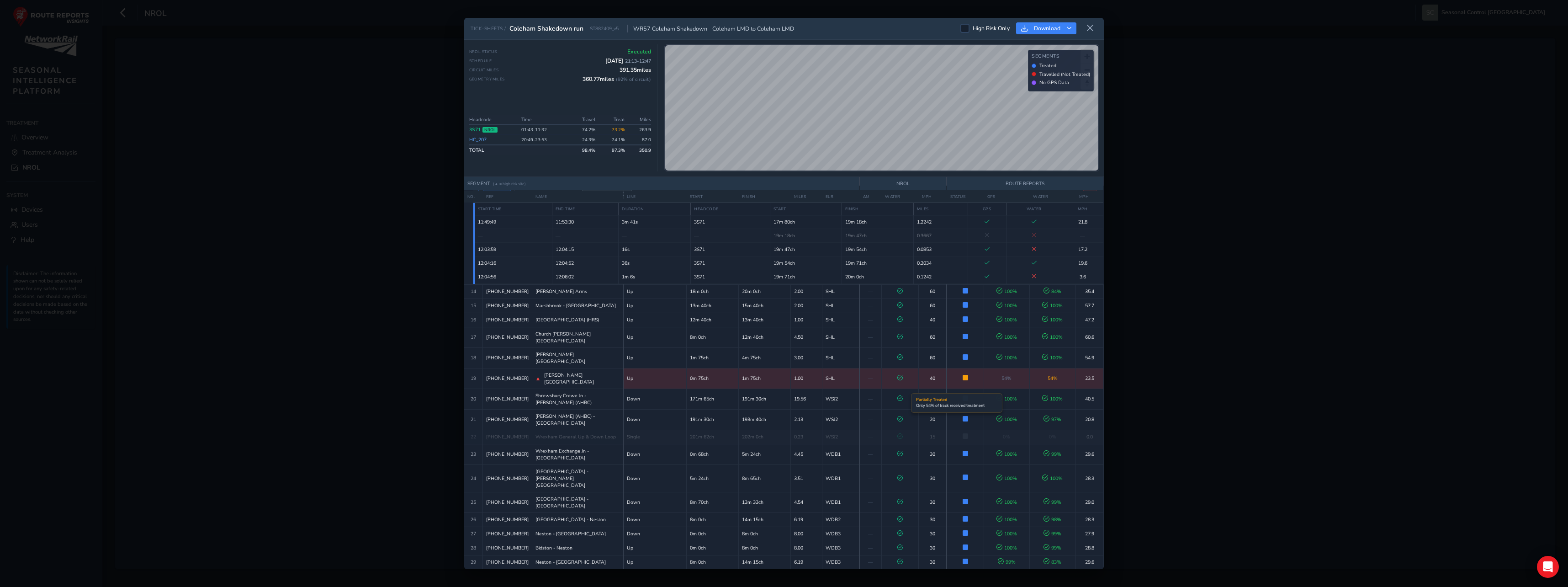
click at [873, 380] on span at bounding box center [965, 377] width 5 height 5
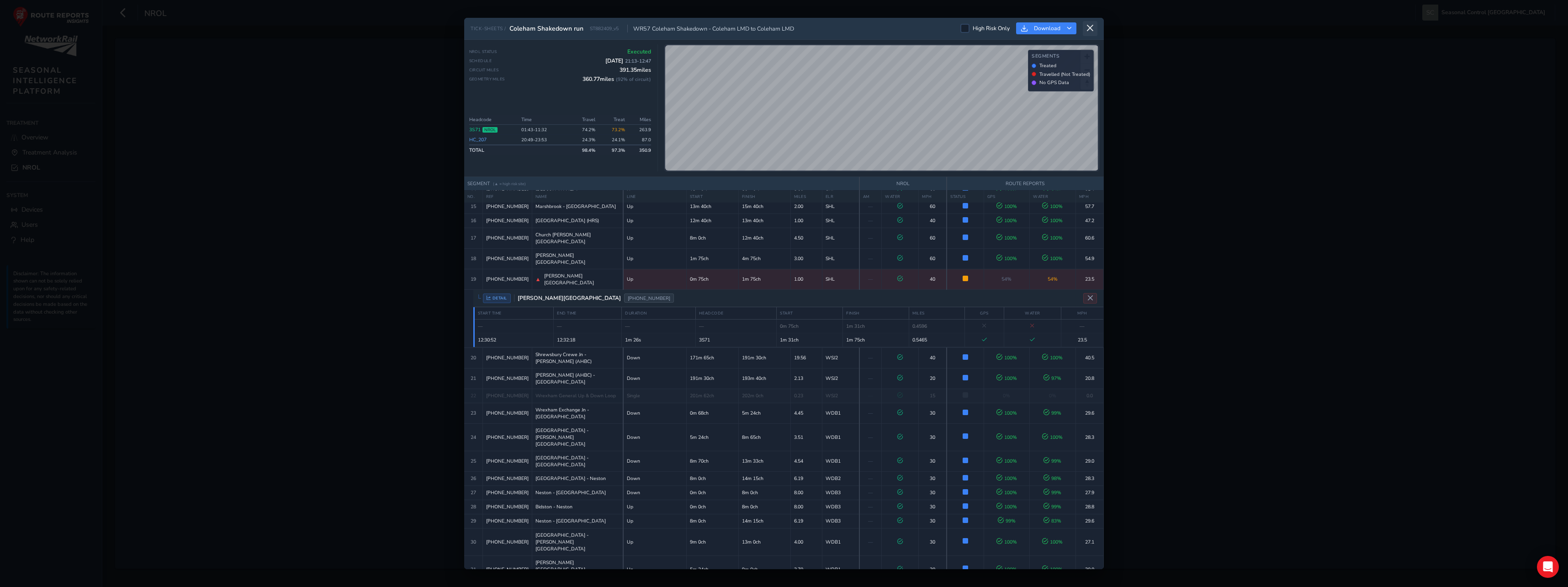
click at [873, 30] on icon at bounding box center [1090, 29] width 9 height 9
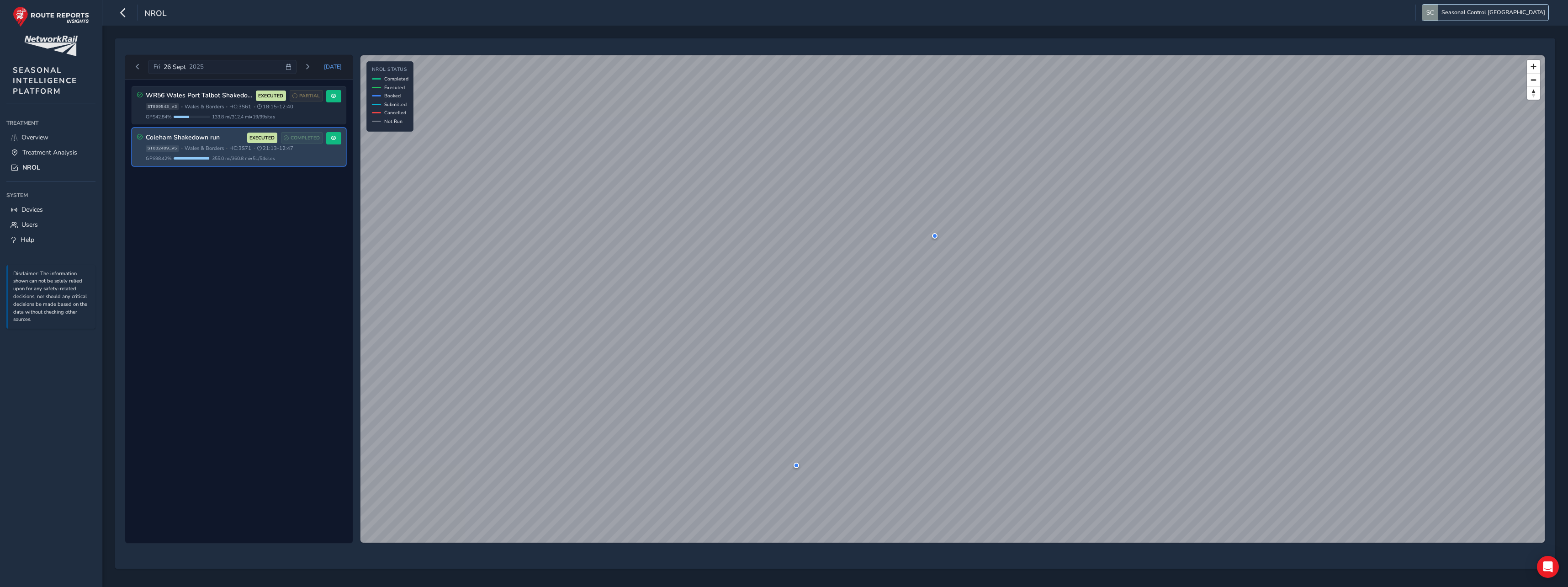
click at [873, 13] on span "Seasonal Control [GEOGRAPHIC_DATA]" at bounding box center [1493, 13] width 103 height 16
